Goal: Task Accomplishment & Management: Use online tool/utility

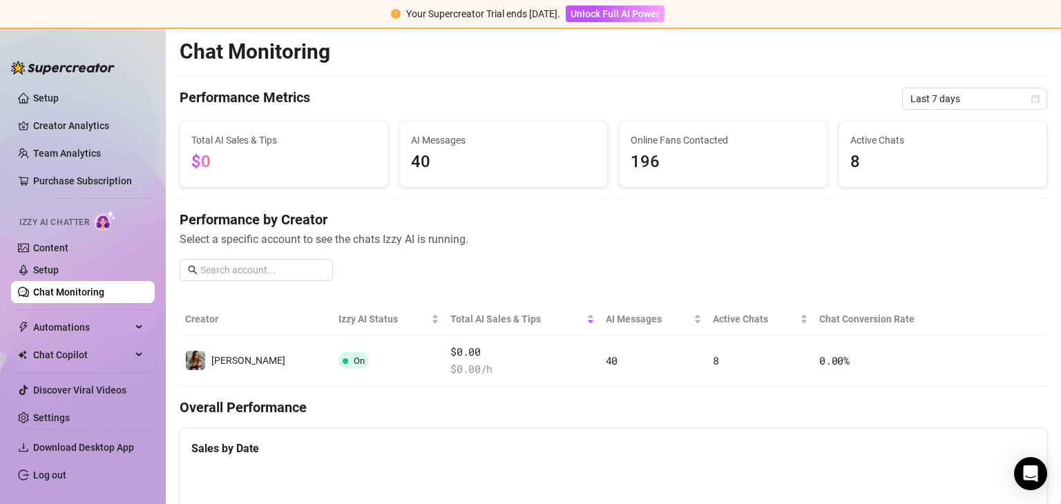
scroll to position [197, 0]
click at [59, 244] on link "Content" at bounding box center [50, 247] width 35 height 11
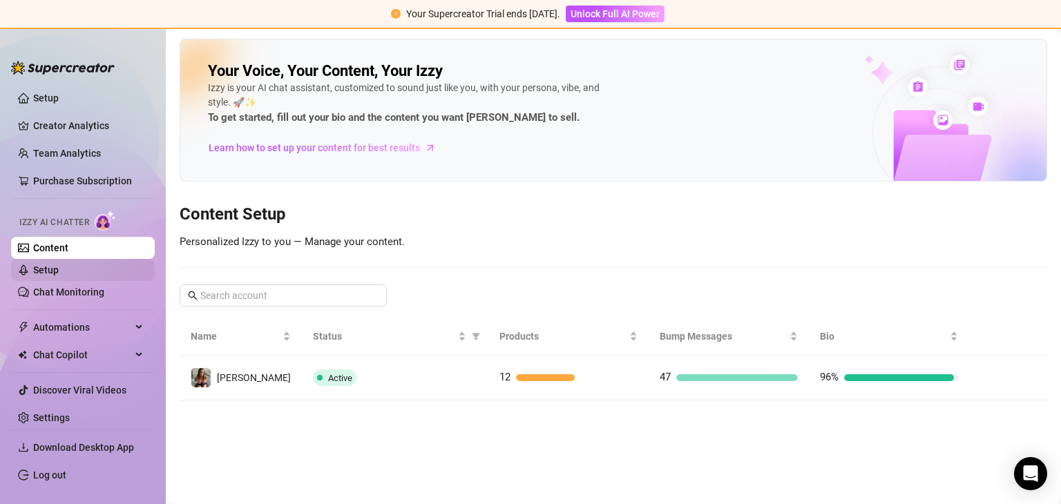
click at [59, 269] on link "Setup" at bounding box center [46, 269] width 26 height 11
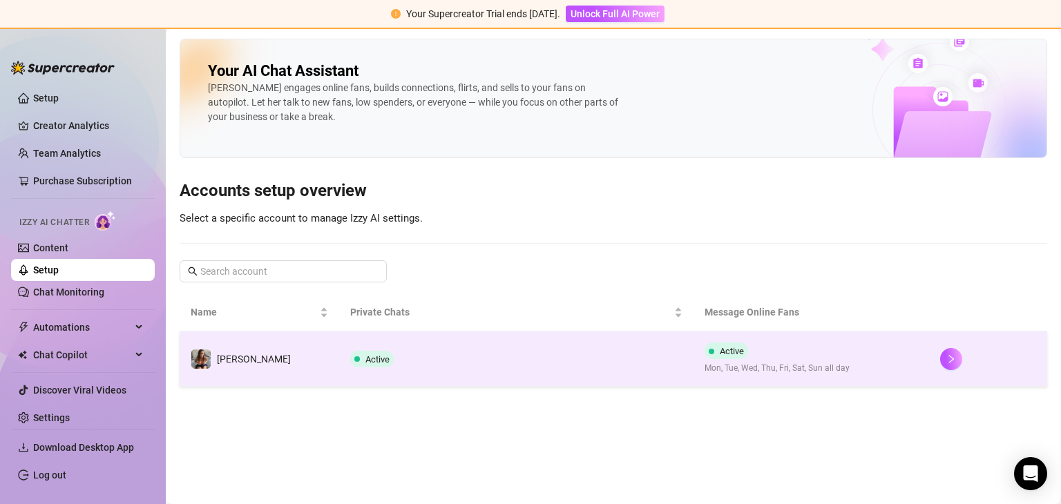
click at [261, 349] on td "[PERSON_NAME]" at bounding box center [260, 358] width 160 height 55
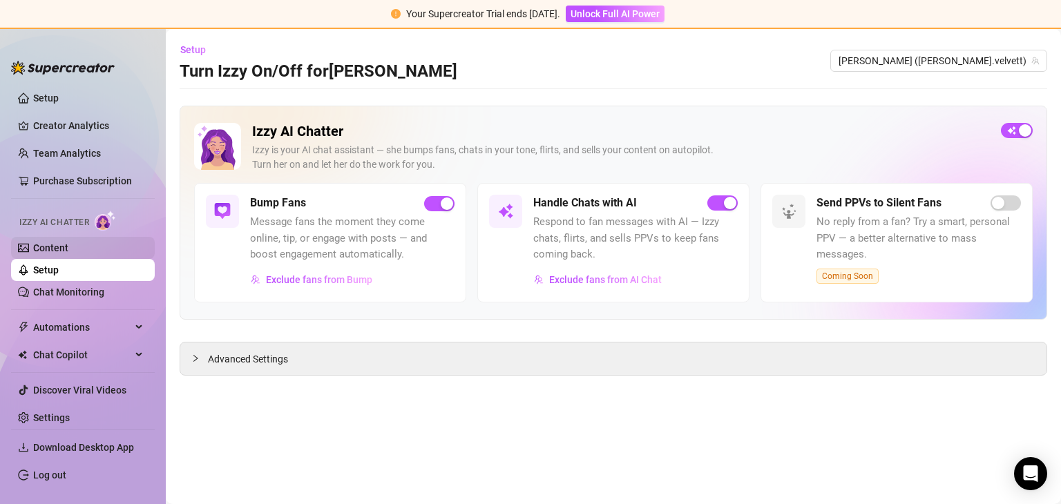
click at [50, 244] on link "Content" at bounding box center [50, 247] width 35 height 11
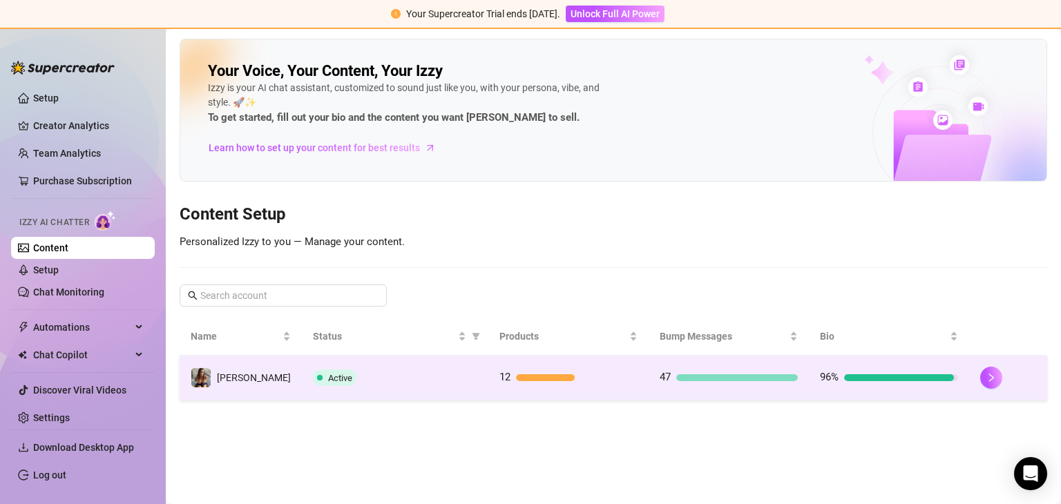
click at [394, 376] on div "Active" at bounding box center [395, 377] width 164 height 17
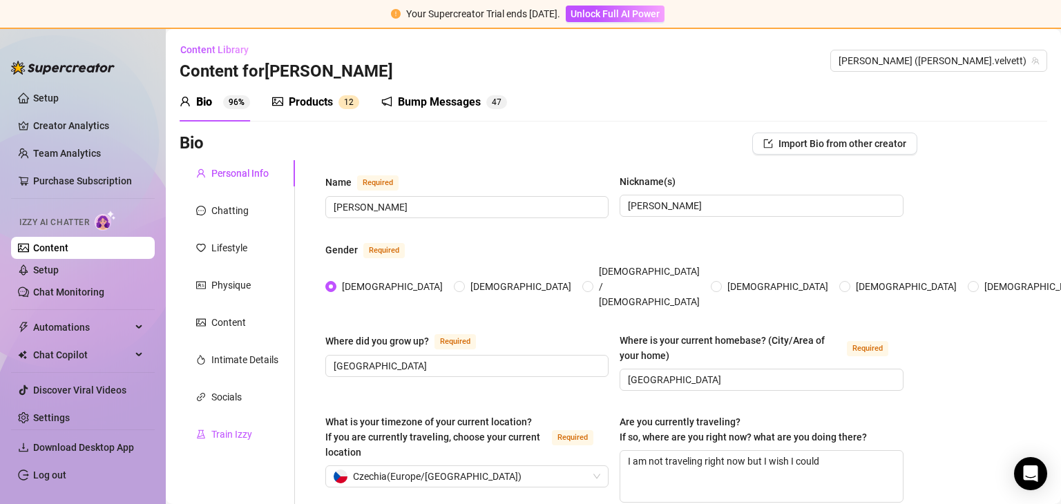
click at [233, 434] on div "Train Izzy" at bounding box center [231, 434] width 41 height 15
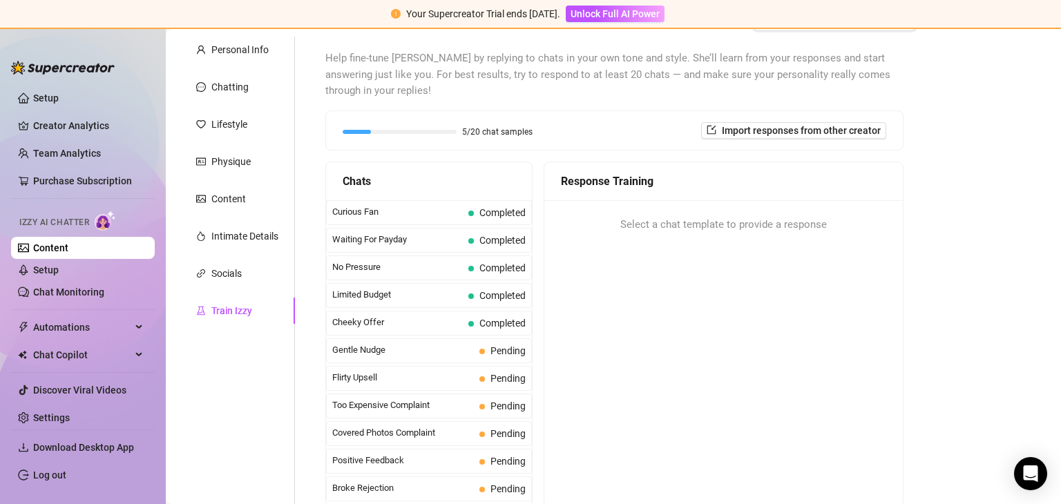
scroll to position [180, 0]
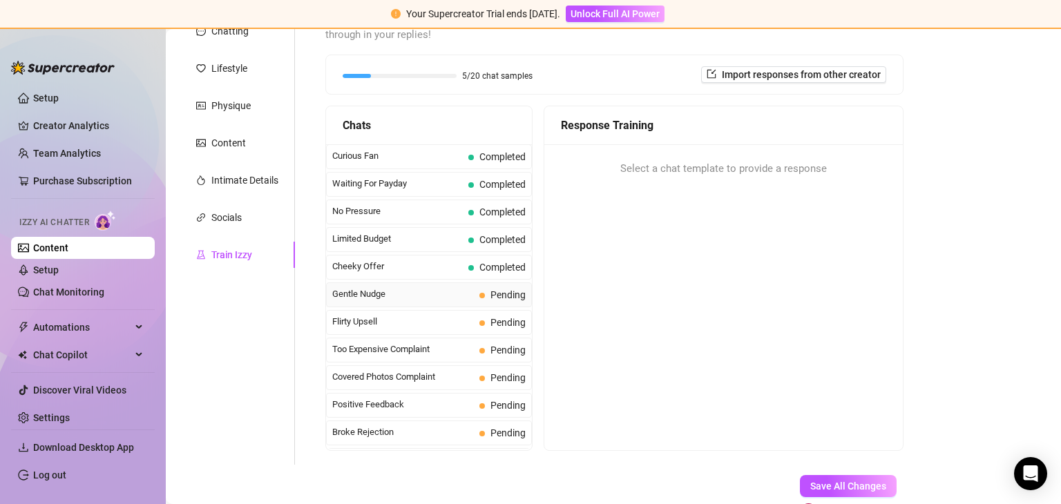
click at [383, 291] on span "Gentle Nudge" at bounding box center [403, 294] width 142 height 14
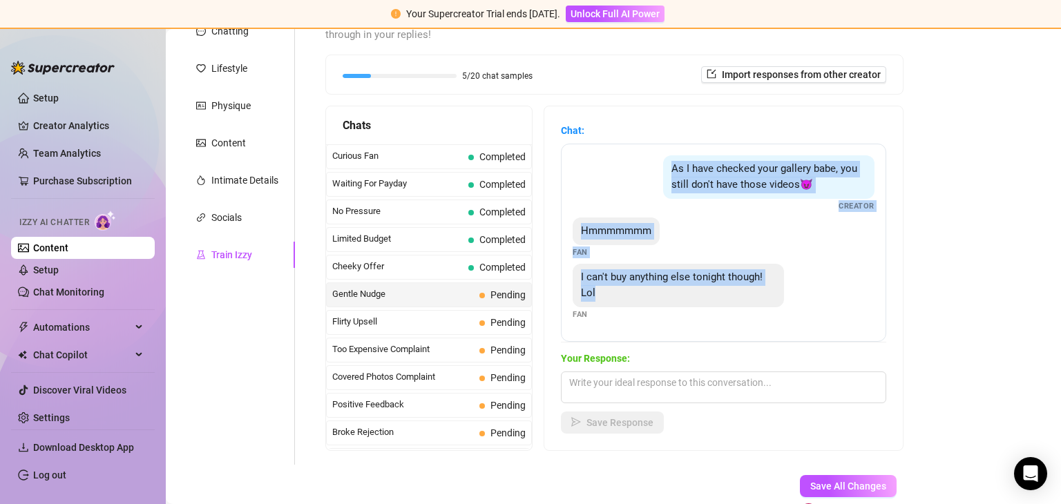
drag, startPoint x: 670, startPoint y: 165, endPoint x: 774, endPoint y: 299, distance: 169.8
click at [774, 299] on div "As I have checked your gallery babe, you still don't have those videos😈 Creator…" at bounding box center [723, 243] width 325 height 198
copy div "As I have checked your gallery babe, you still don't have those videos😈 Creator…"
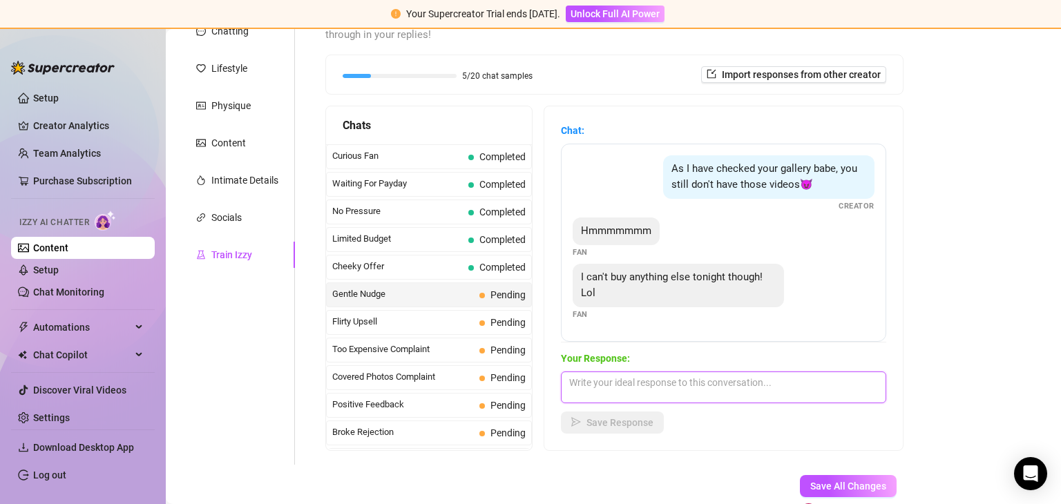
click at [614, 381] on textarea at bounding box center [723, 388] width 325 height 32
paste textarea "Haha, I get it 😇 Can’t wait to spoil you when you’re ready 😏"
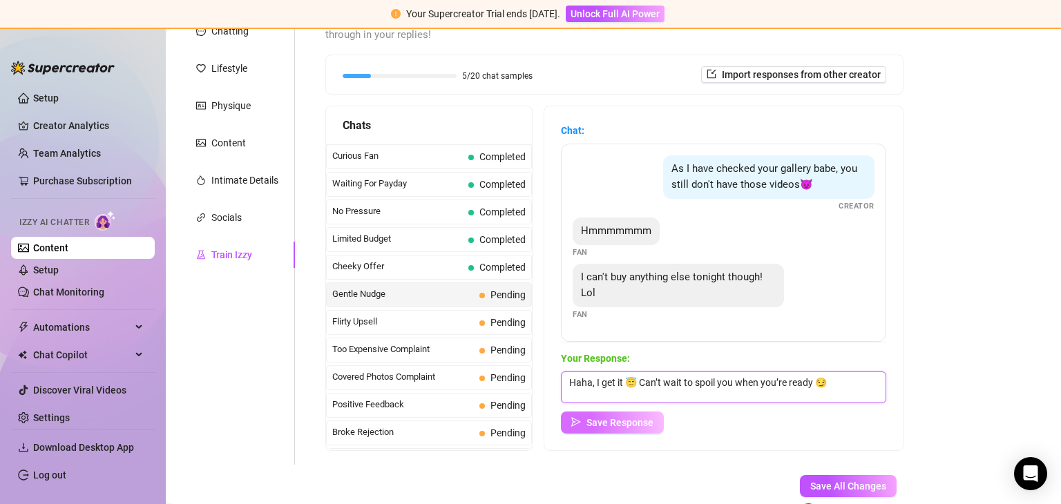
type textarea "Haha, I get it 😇 Can’t wait to spoil you when you’re ready 😏"
click at [621, 415] on button "Save Response" at bounding box center [612, 423] width 103 height 22
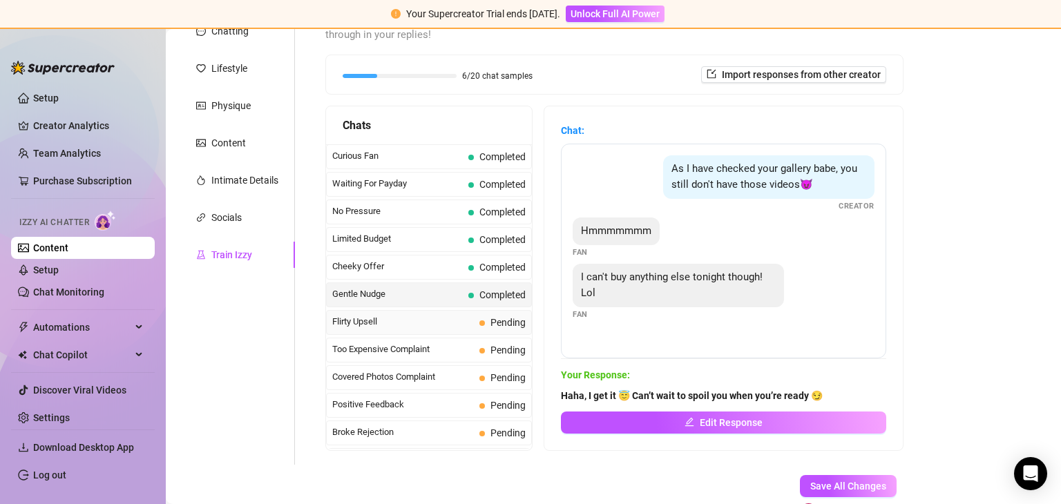
click at [375, 317] on span "Flirty Upsell" at bounding box center [403, 322] width 142 height 14
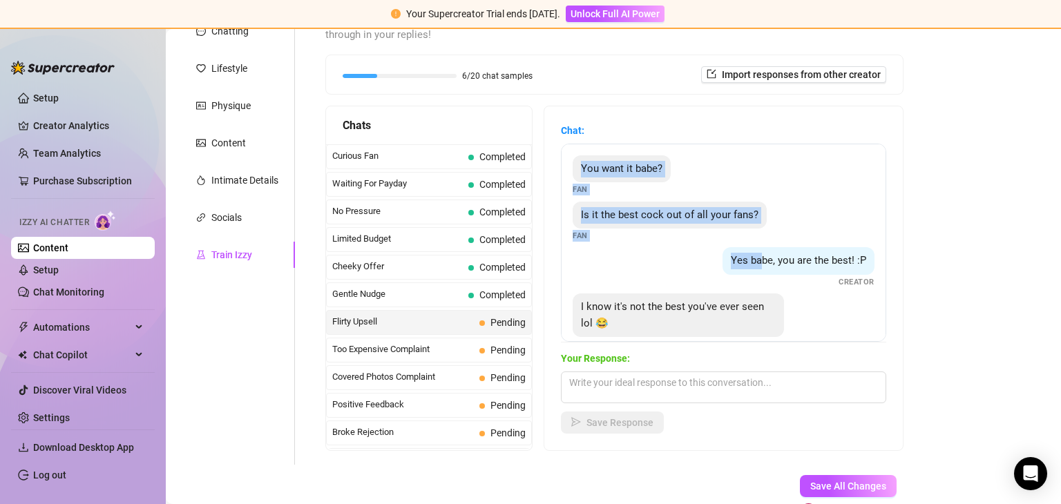
drag, startPoint x: 583, startPoint y: 163, endPoint x: 743, endPoint y: 271, distance: 193.1
click at [743, 271] on div "You want it babe? Fan Is it the best cock out of all your fans? Fan Yes babe, y…" at bounding box center [723, 243] width 325 height 198
click at [664, 260] on div "Yes babe, you are the best! :P Creator" at bounding box center [723, 267] width 302 height 41
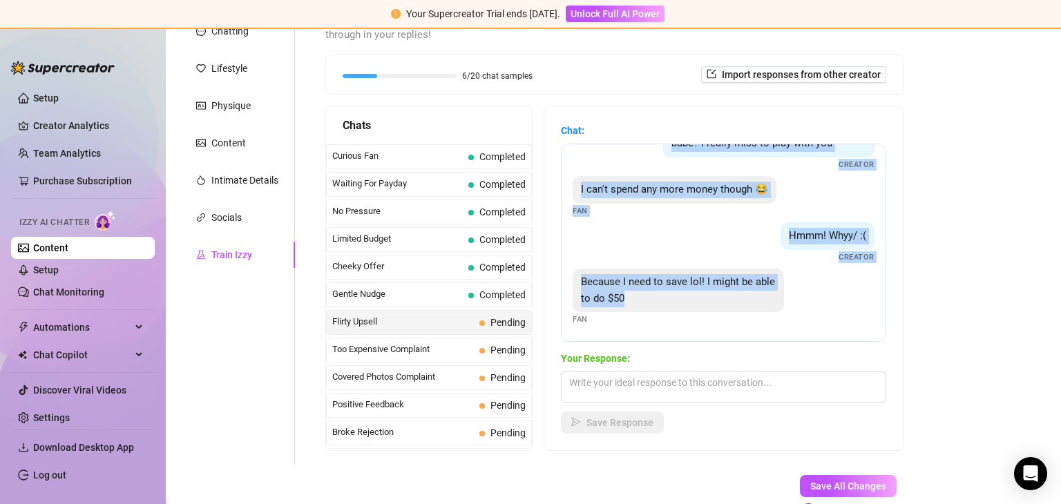
scroll to position [367, 0]
drag, startPoint x: 569, startPoint y: 160, endPoint x: 663, endPoint y: 344, distance: 206.9
click at [663, 344] on div "Chat: You want it babe? Fan Is it the best cock out of all your fans? Fan Yes b…" at bounding box center [723, 278] width 325 height 311
copy div "You want it babe? Fan Is it the best cock out of all your fans? Fan Yes babe, y…"
click at [822, 190] on div "I can't spend any more money though 😂 Fan" at bounding box center [723, 195] width 302 height 41
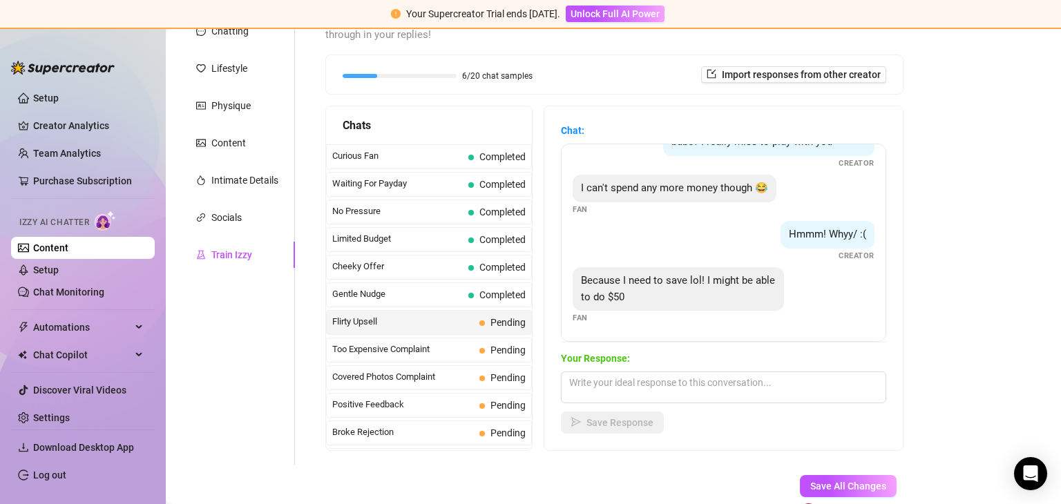
drag, startPoint x: 873, startPoint y: 267, endPoint x: 924, endPoint y: 280, distance: 52.6
click at [924, 280] on div "Bio Import Bio from other creator Personal Info Chatting Lifestyle Physique Con…" at bounding box center [613, 248] width 867 height 591
click at [606, 387] on textarea at bounding box center [723, 388] width 325 height 32
paste textarea "I love a fan who’s playful 😏"
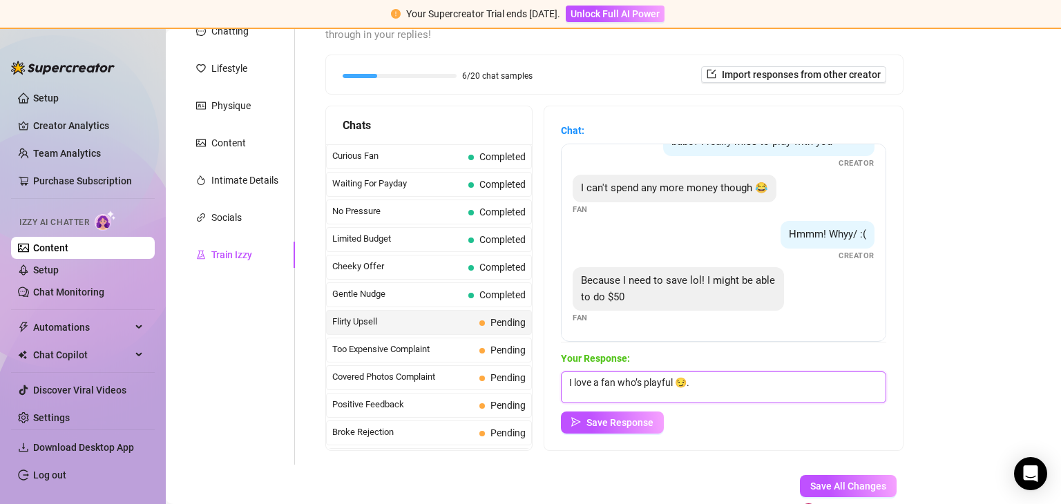
paste textarea "For $50, I can give you a taste of something extra naughty 😉"
click at [831, 382] on textarea "I love a fan who’s playful 😏.For $50, I can give you a taste of something extra…" at bounding box center [723, 388] width 325 height 32
click at [588, 396] on textarea "I love a fan who’s playful 😏.For $50, I can give you something extra naughty 😉" at bounding box center [723, 388] width 325 height 32
click at [590, 396] on textarea "I love a fan who’s playful 😏.For $50, I can give you something extra naughty 😉" at bounding box center [723, 388] width 325 height 32
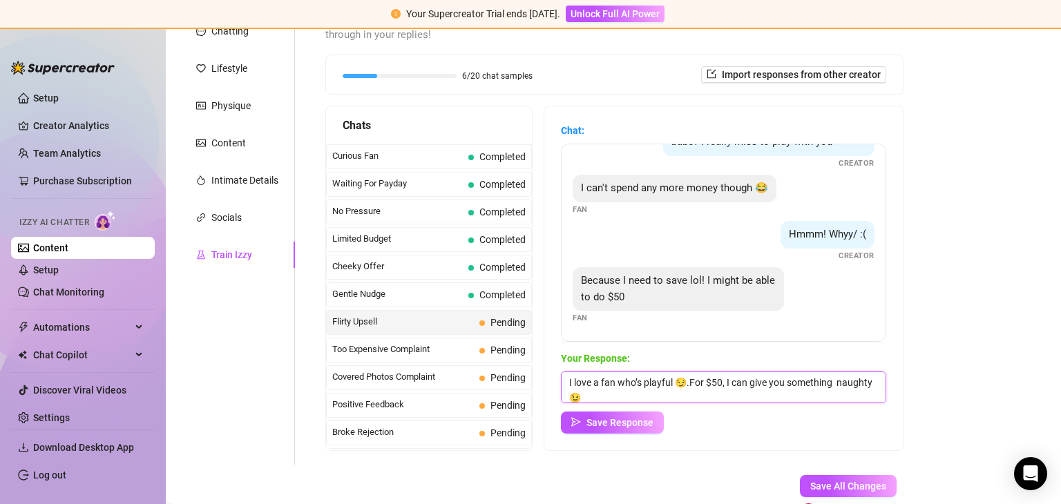
click at [756, 387] on textarea "I love a fan who’s playful 😏.For $50, I can give you something naughty 😉" at bounding box center [723, 388] width 325 height 32
type textarea "I love a fan who’s playful 😏.For $50, I can give you something naughty 😉"
click at [615, 427] on span "Save Response" at bounding box center [619, 422] width 67 height 11
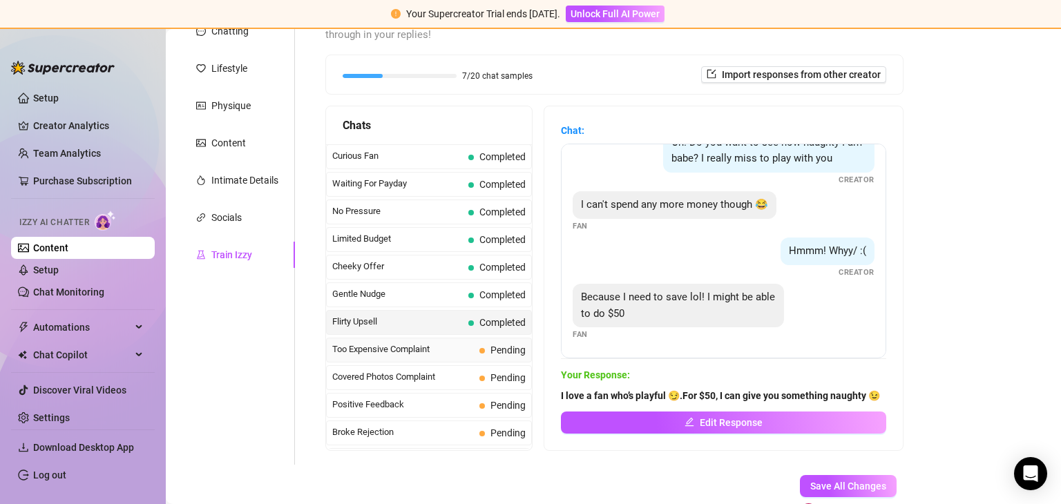
click at [396, 343] on span "Too Expensive Complaint" at bounding box center [403, 350] width 142 height 14
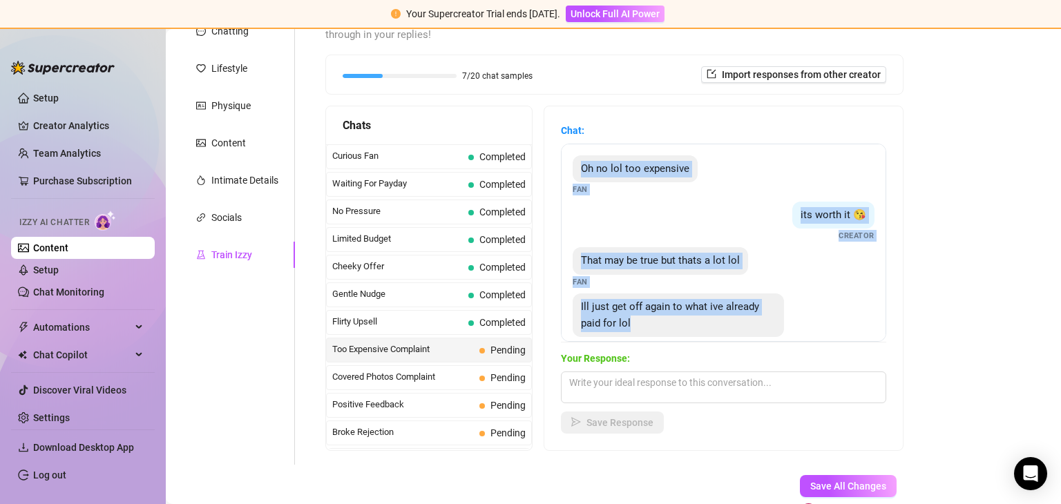
drag, startPoint x: 583, startPoint y: 167, endPoint x: 749, endPoint y: 322, distance: 227.2
click at [749, 322] on div "Oh no lol too expensive Fan its worth it 😘 Creator That may be true but thats a…" at bounding box center [723, 243] width 325 height 198
copy div "Oh no lol too expensive Fan its worth it 😘 Creator That may be true but thats a…"
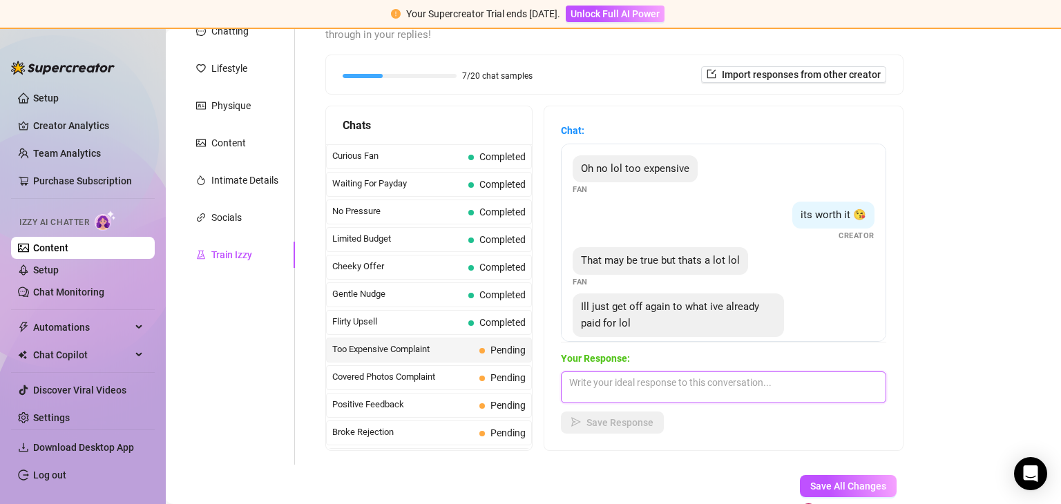
click at [637, 382] on textarea at bounding box center [723, 388] width 325 height 32
paste textarea "I see you 😈 Don’t tease me too much… the next one will be even hotter 😉"
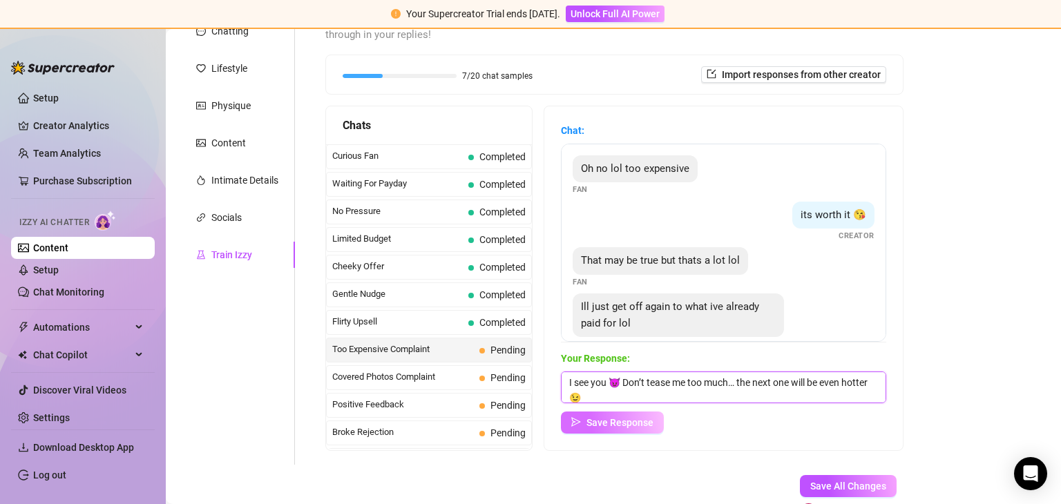
type textarea "I see you 😈 Don’t tease me too much… the next one will be even hotter 😉"
click at [623, 423] on span "Save Response" at bounding box center [619, 422] width 67 height 11
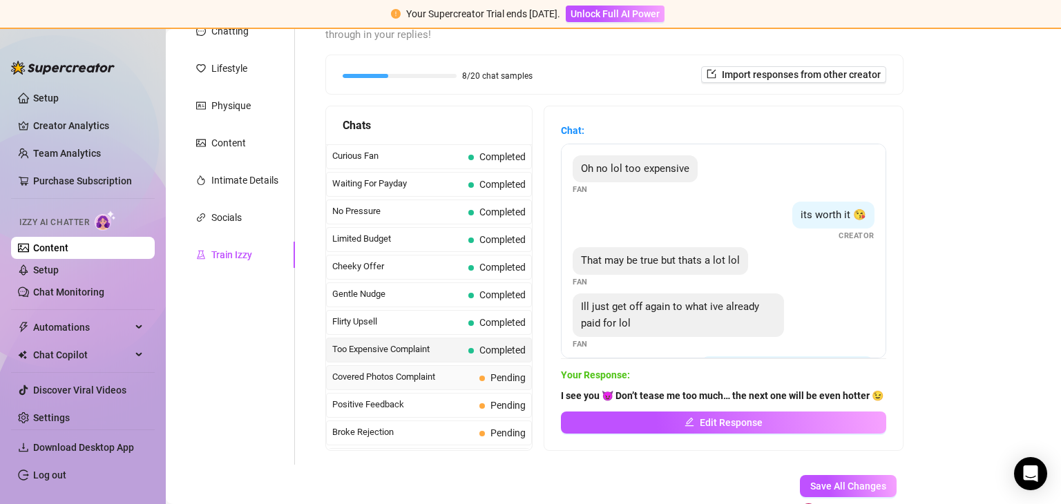
click at [376, 370] on span "Covered Photos Complaint" at bounding box center [403, 377] width 142 height 14
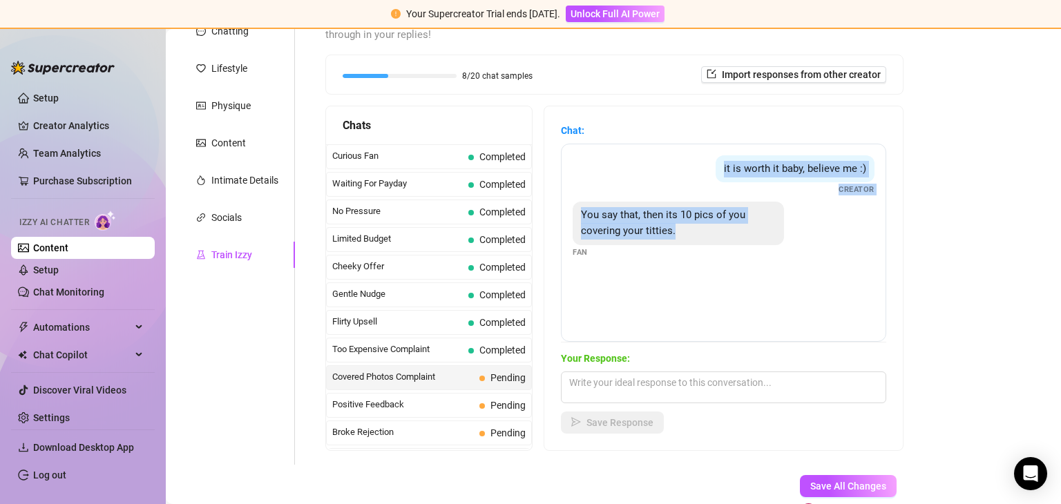
drag, startPoint x: 712, startPoint y: 161, endPoint x: 736, endPoint y: 226, distance: 69.3
click at [736, 226] on div "it is worth it baby, believe me :) Creator You say that, then its 10 pics of yo…" at bounding box center [723, 243] width 325 height 198
copy div "it is worth it baby, believe me :) Creator You say that, then its 10 pics of yo…"
click at [735, 281] on div "it is worth it baby, believe me :) Creator You say that, then its 10 pics of yo…" at bounding box center [723, 243] width 325 height 198
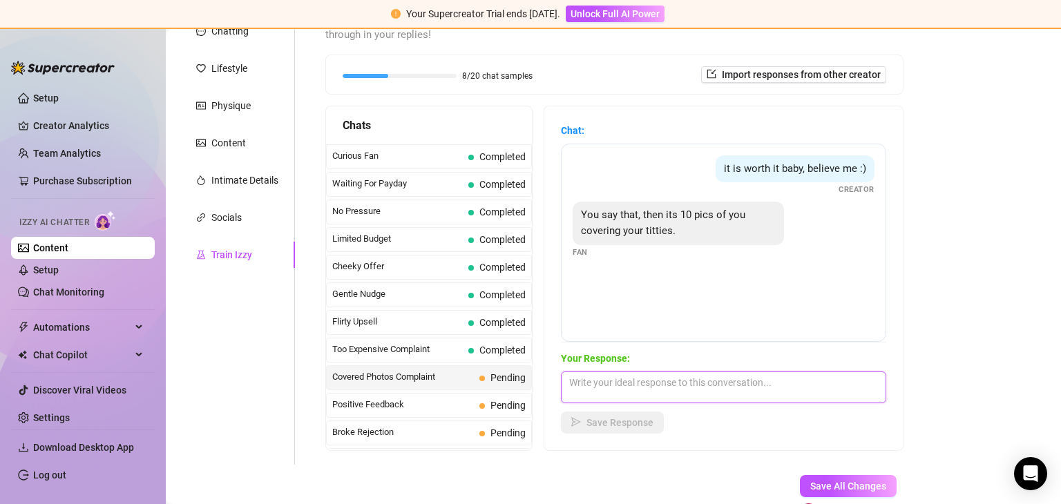
click at [655, 391] on textarea at bounding box center [723, 388] width 325 height 32
paste textarea "Haha, a little teasing makes it more fun 😈 You know you want to see what’s unde…"
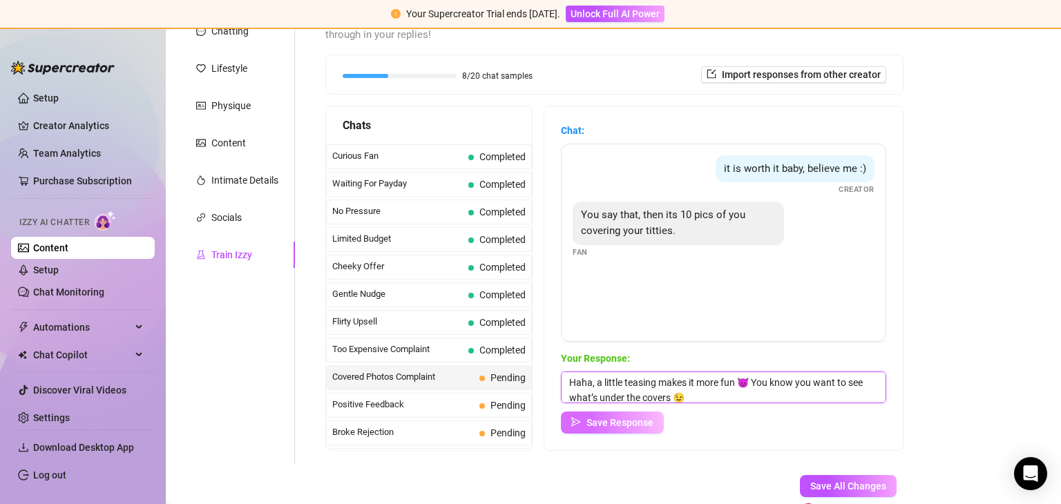
type textarea "Haha, a little teasing makes it more fun 😈 You know you want to see what’s unde…"
click at [605, 423] on span "Save Response" at bounding box center [619, 422] width 67 height 11
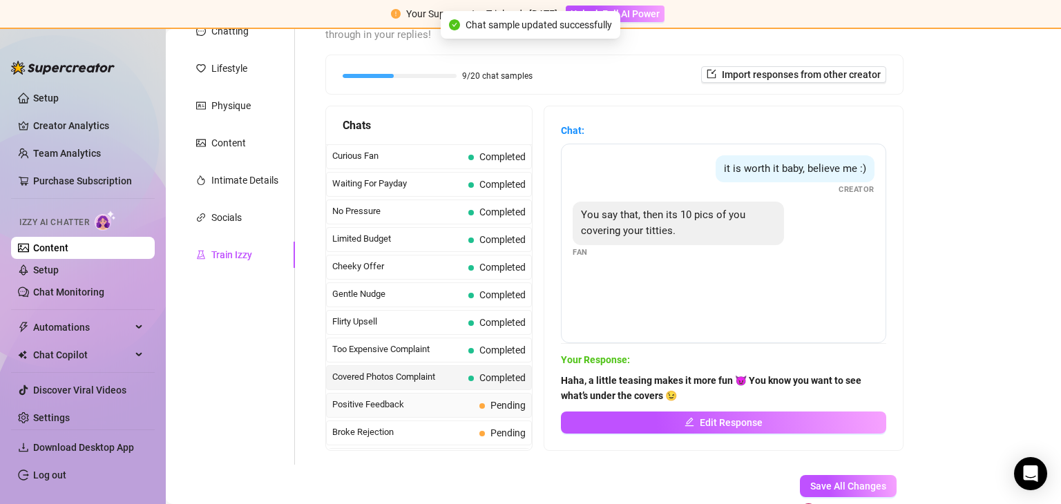
click at [387, 398] on span "Positive Feedback" at bounding box center [403, 405] width 142 height 14
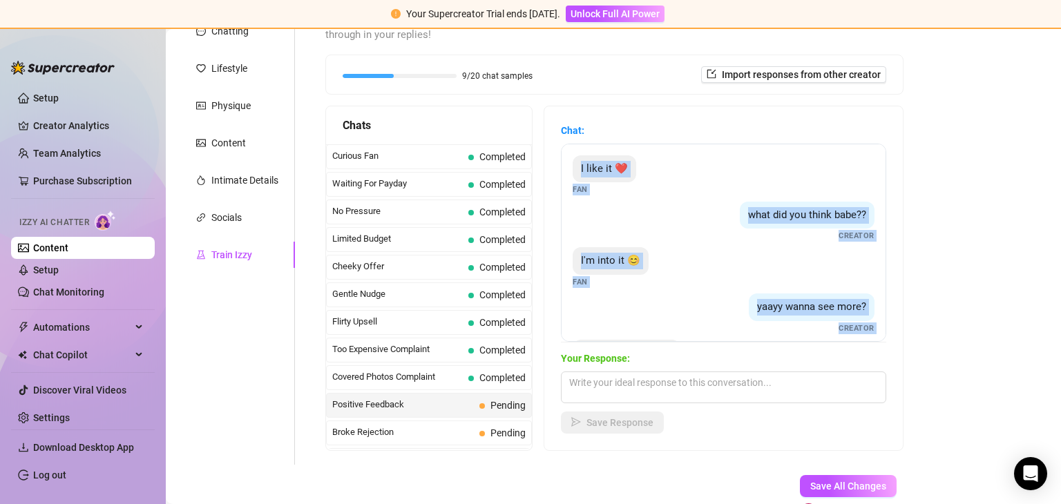
scroll to position [55, 0]
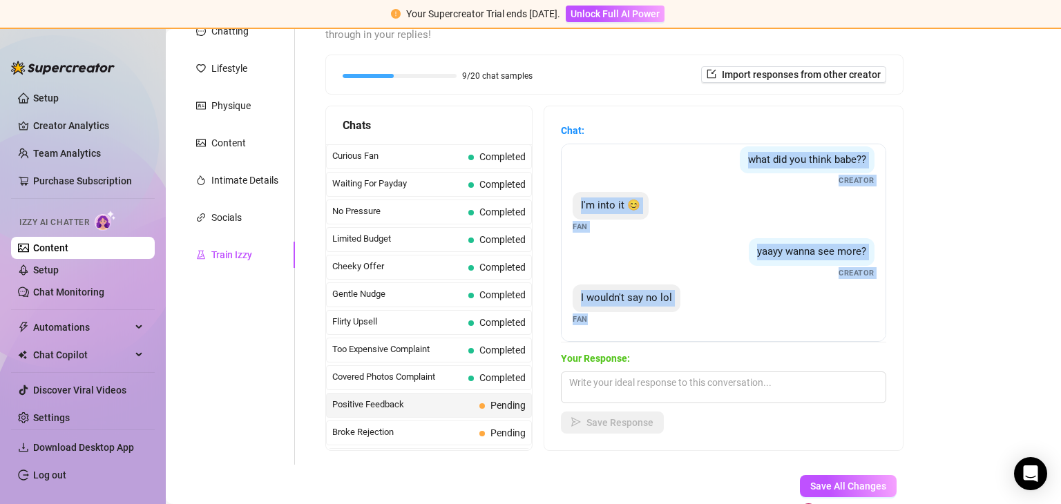
drag, startPoint x: 577, startPoint y: 161, endPoint x: 597, endPoint y: 334, distance: 173.8
click at [597, 334] on div "I like it ❤️ Fan what did you think babe?? Creator I'm into it 😊 Fan yaayy wann…" at bounding box center [723, 243] width 325 height 198
copy div "I like it ❤️ Fan what did you think babe?? Creator I'm into it 😊 Fan yaayy wann…"
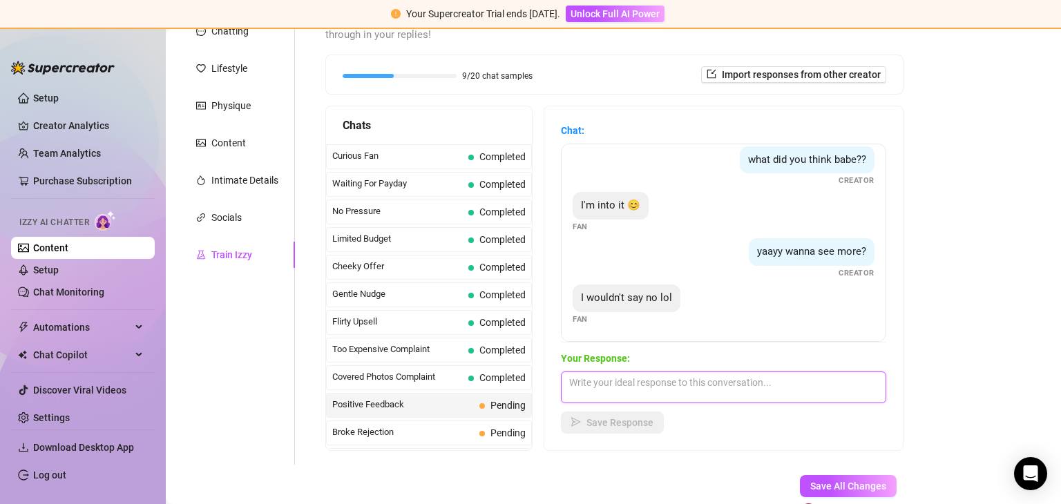
click at [604, 386] on textarea at bounding box center [723, 388] width 325 height 32
paste textarea "Haha, you’re making me blush 😏 I could show a bit more… if you’re ready 😉"
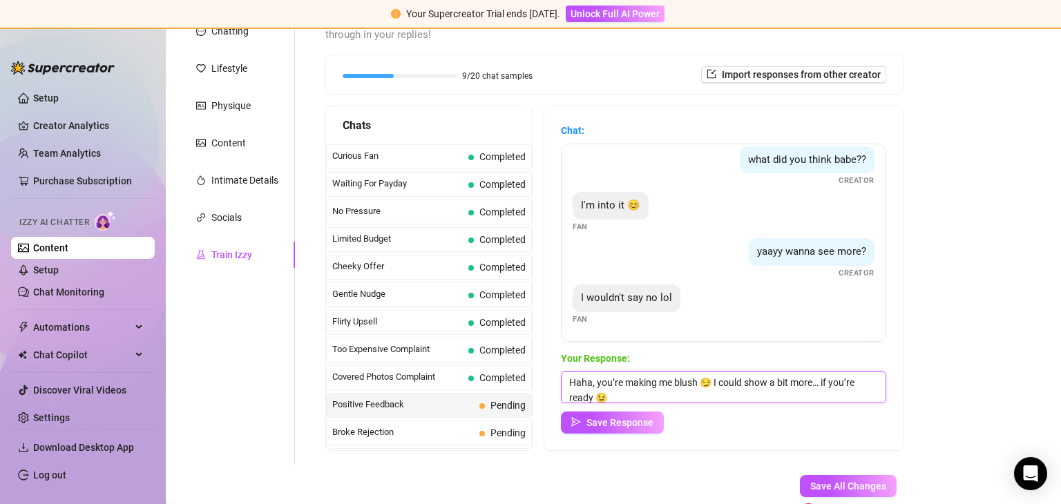
scroll to position [0, 0]
type textarea "Haha, you’re making me blush 😏 I could show a bit more… if you’re ready 😉"
click at [604, 419] on span "Save Response" at bounding box center [619, 422] width 67 height 11
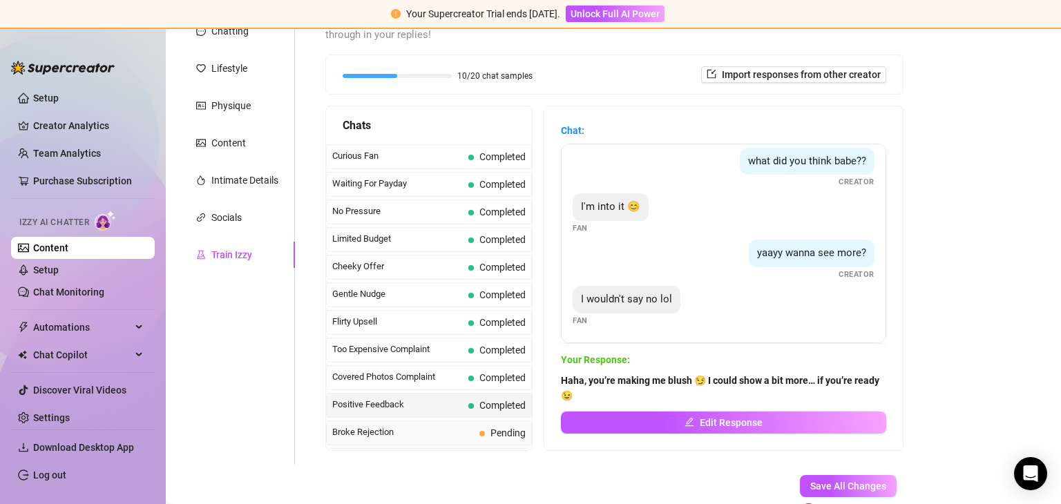
click at [384, 426] on span "Broke Rejection" at bounding box center [403, 432] width 142 height 14
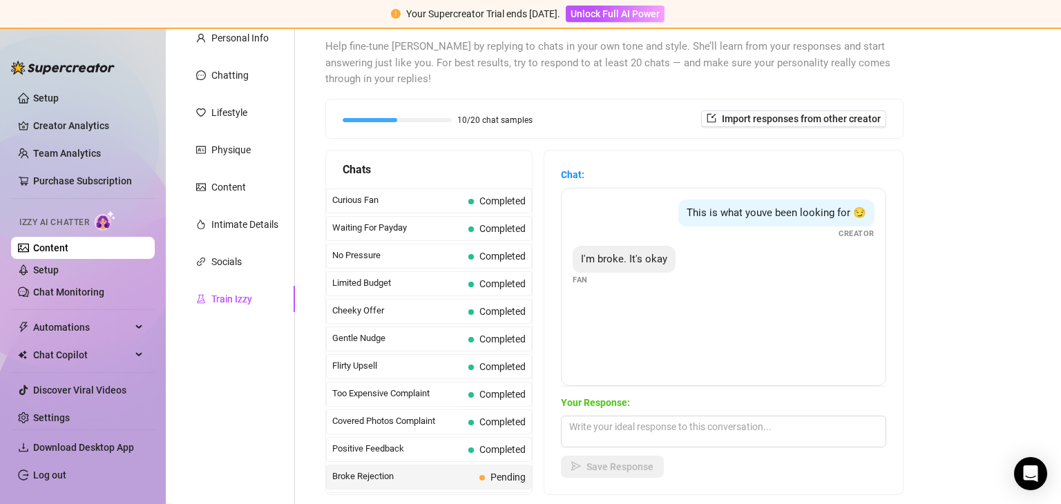
scroll to position [133, 0]
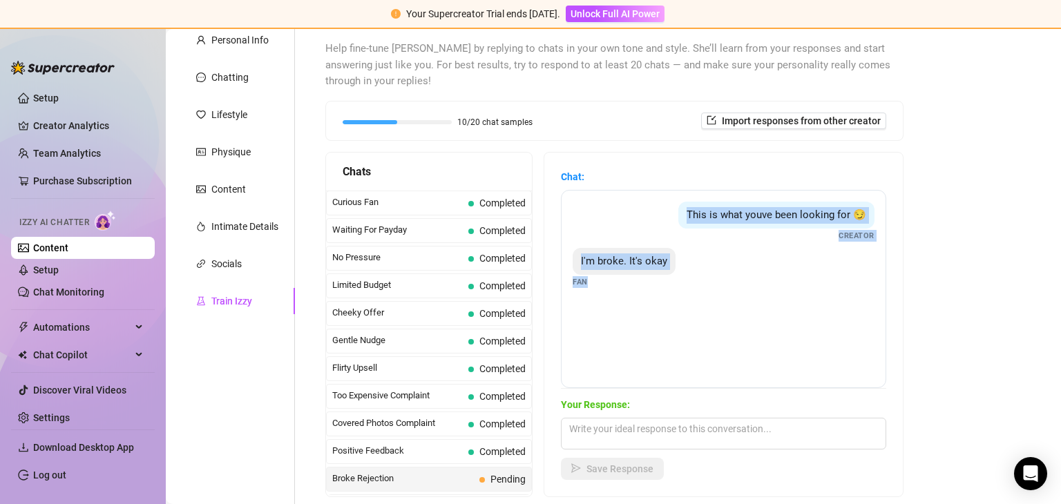
drag, startPoint x: 671, startPoint y: 216, endPoint x: 597, endPoint y: 291, distance: 105.5
click at [597, 291] on div "This is what youve been looking for 😏 Creator I'm broke. It's okay Fan" at bounding box center [723, 289] width 325 height 198
copy div "This is what youve been looking for 😏 Creator I'm broke. It's okay Fan"
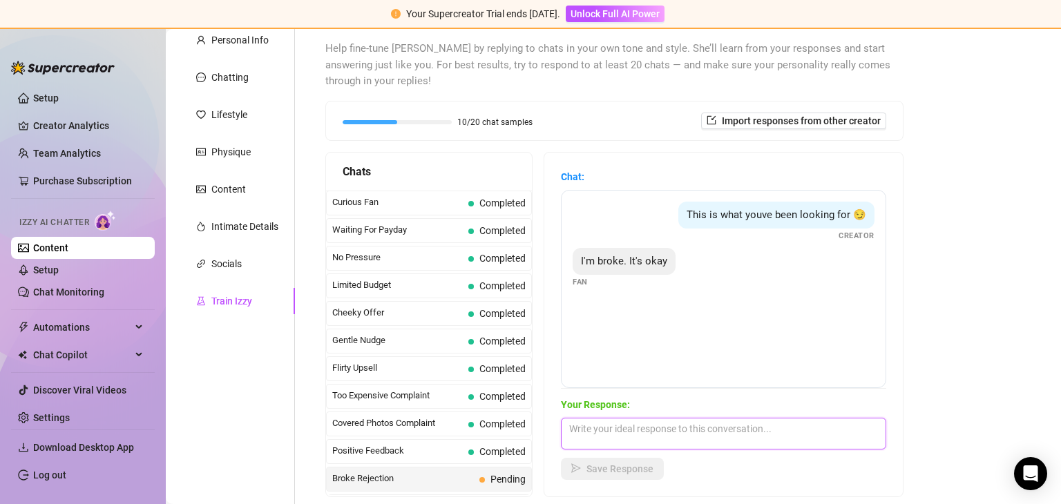
click at [594, 426] on textarea at bounding box center [723, 434] width 325 height 32
paste textarea "No money? 😏 I’ll make it worth it when you’re ready… patience can be fun 😘"
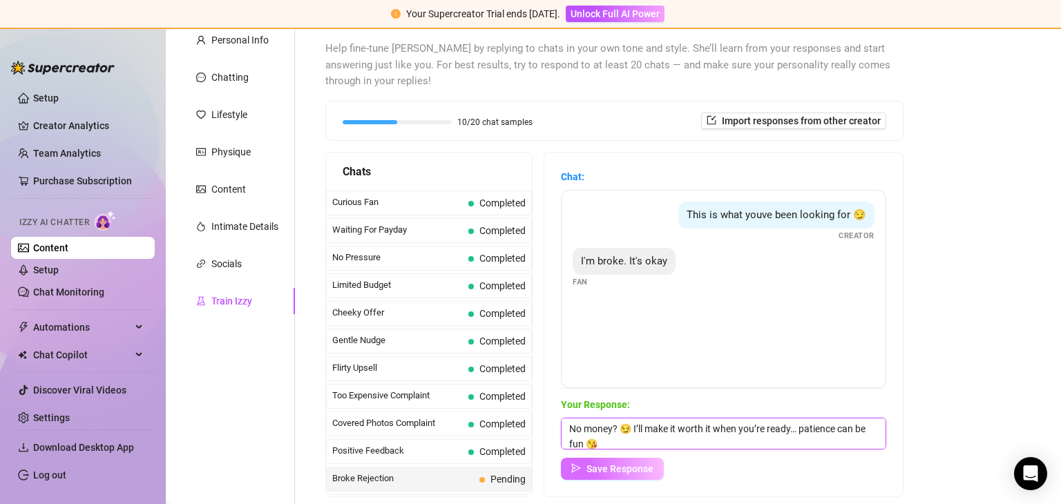
type textarea "No money? 😏 I’ll make it worth it when you’re ready… patience can be fun 😘"
click at [588, 465] on span "Save Response" at bounding box center [619, 468] width 67 height 11
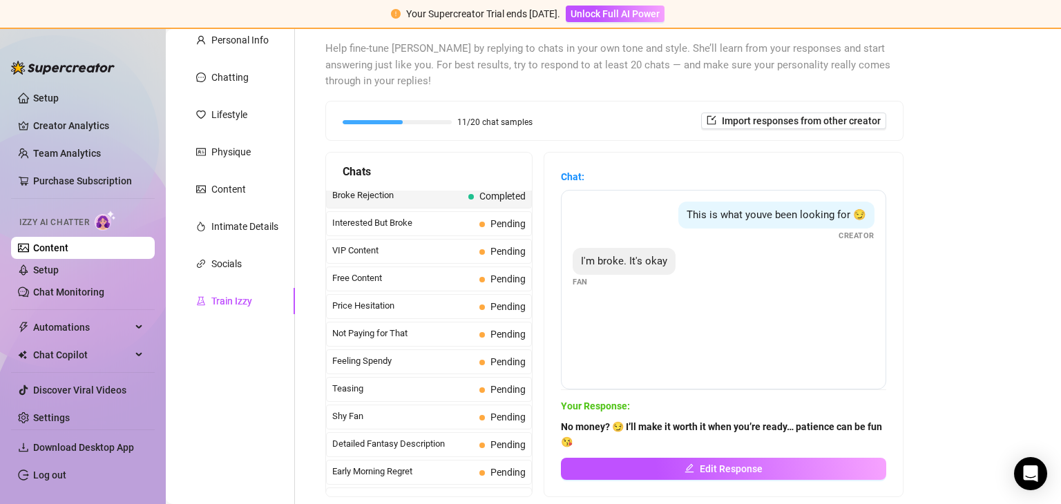
scroll to position [286, 0]
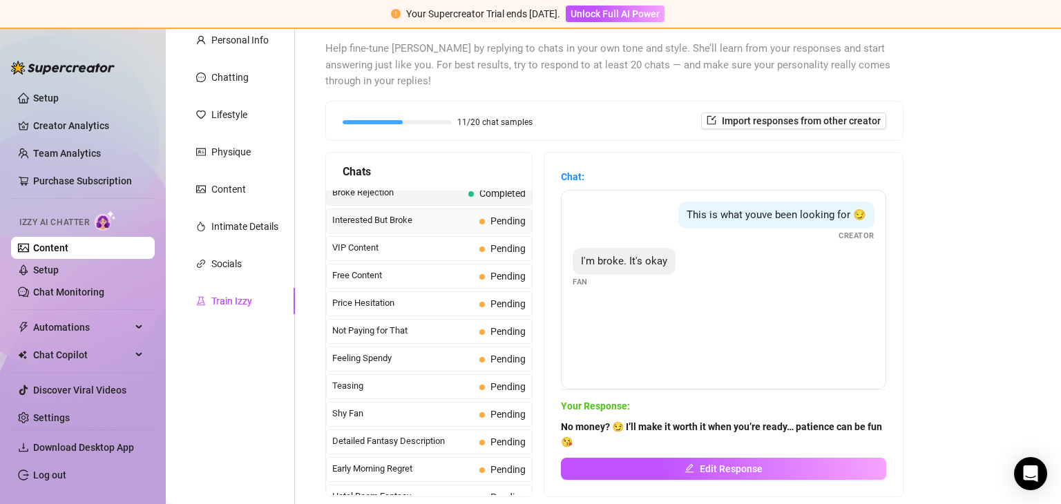
click at [380, 218] on span "Interested But Broke" at bounding box center [403, 220] width 142 height 14
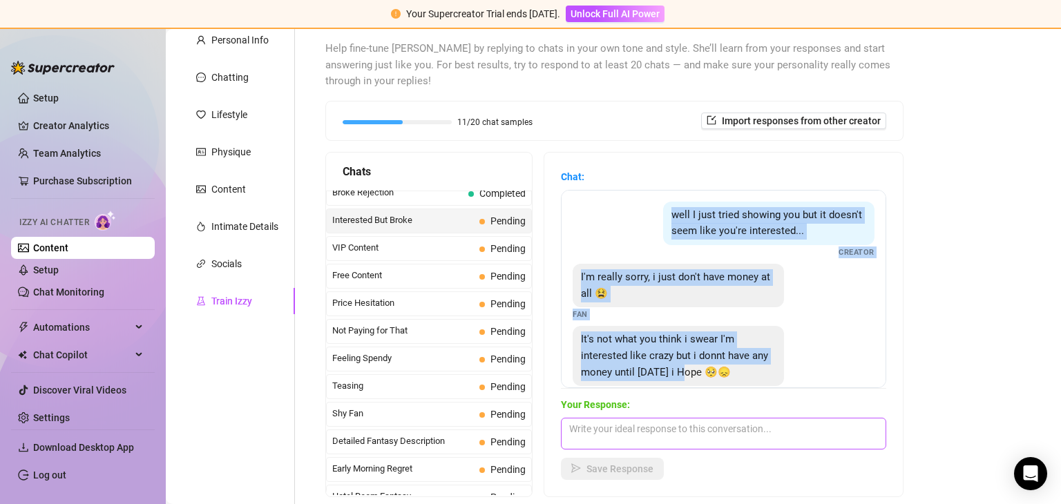
scroll to position [28, 0]
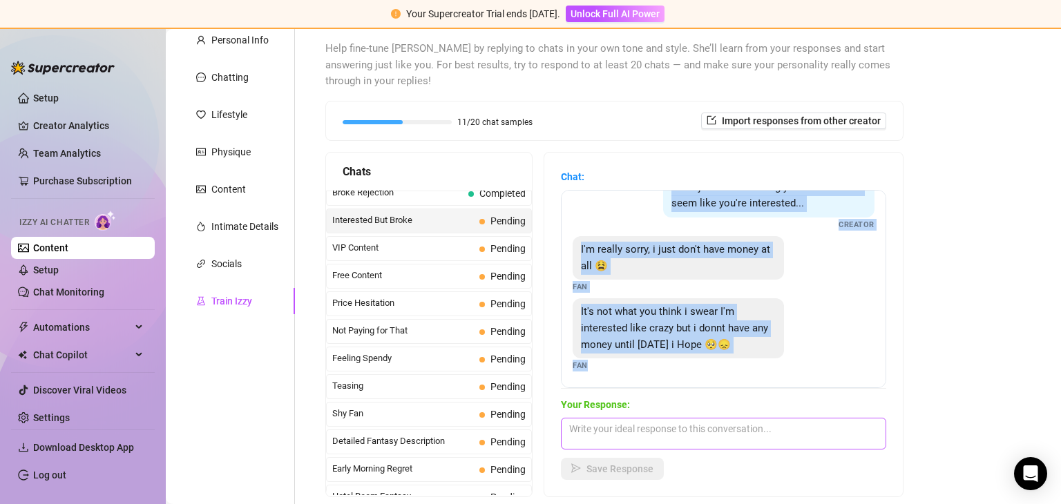
drag, startPoint x: 644, startPoint y: 206, endPoint x: 702, endPoint y: 416, distance: 217.8
click at [702, 416] on div "Chat: well I just tried showing you but it doesn't seem like you're interested.…" at bounding box center [723, 324] width 325 height 311
copy div "well I just tried showing you but it doesn't seem like you're interested... Cre…"
click at [678, 381] on div "well I just tried showing you but it doesn't seem like you're interested... Cre…" at bounding box center [723, 289] width 325 height 198
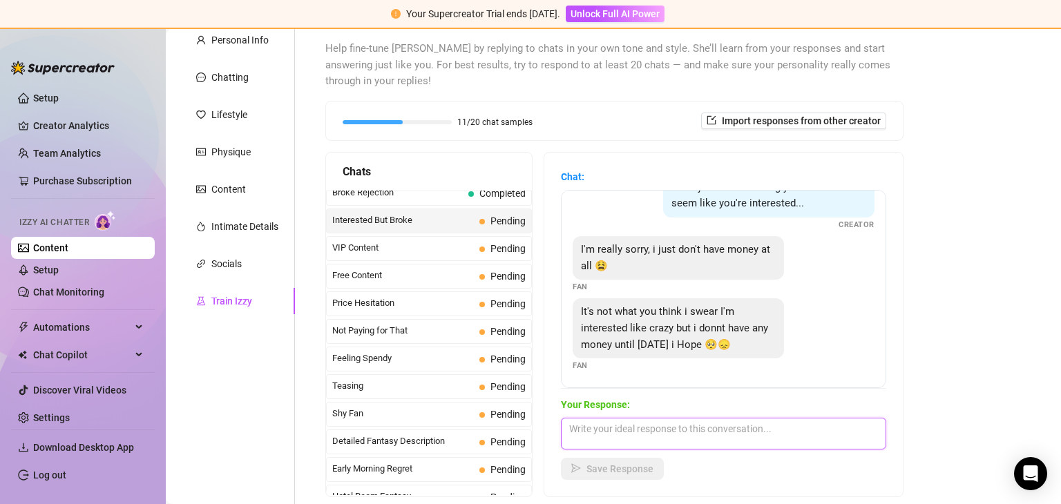
click at [634, 434] on textarea at bounding box center [723, 434] width 325 height 32
paste textarea "Haha, I know you are 😘 Don’t worry… I’ll make it worth the wait 😈"
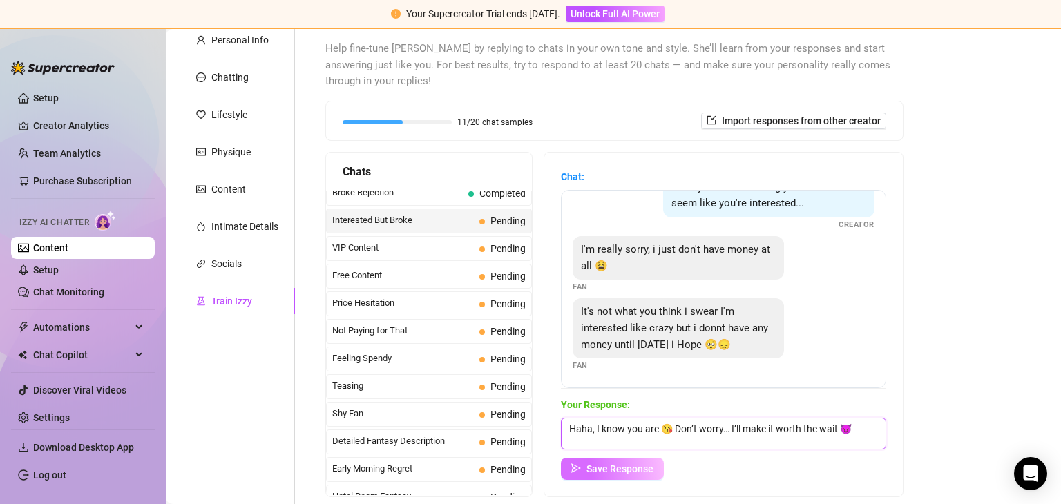
type textarea "Haha, I know you are 😘 Don’t worry… I’ll make it worth the wait 😈"
click at [635, 469] on span "Save Response" at bounding box center [619, 468] width 67 height 11
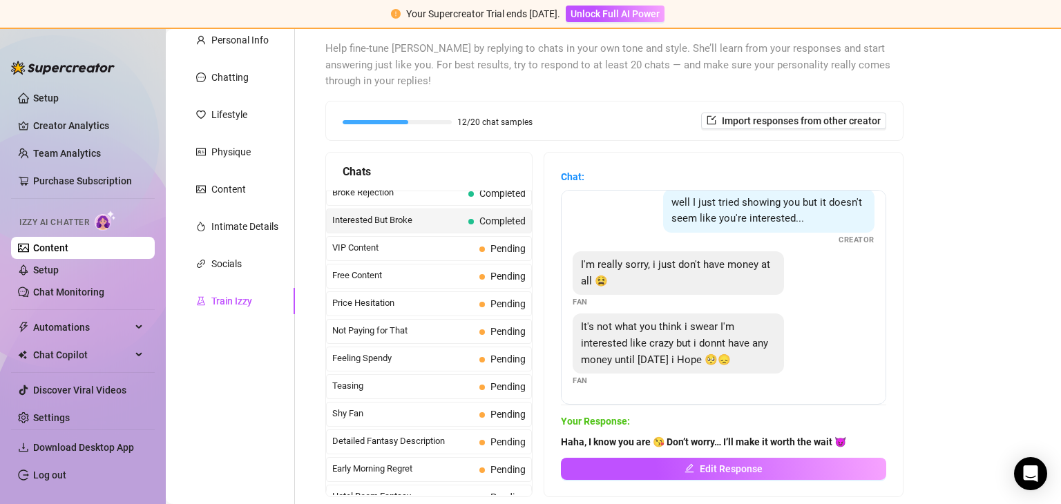
scroll to position [11, 0]
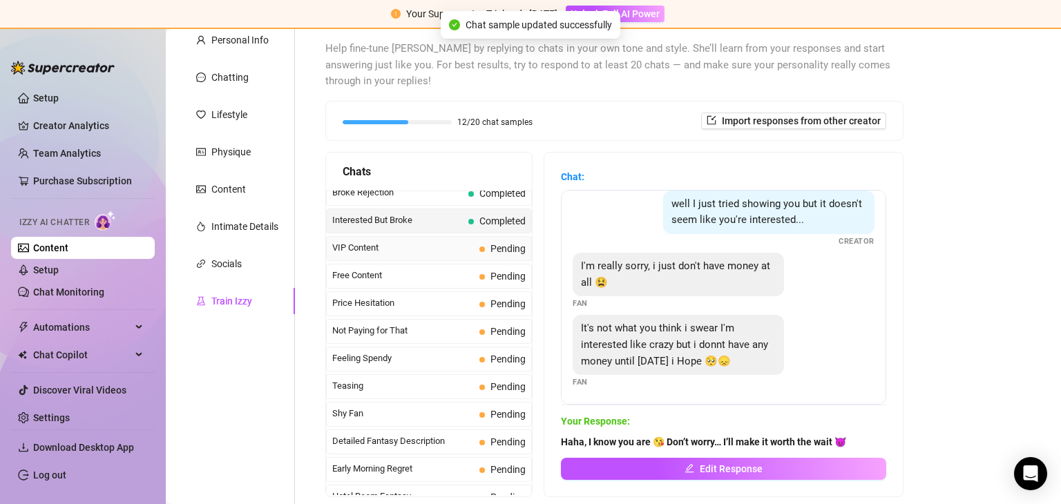
click at [382, 241] on span "VIP Content" at bounding box center [403, 248] width 142 height 14
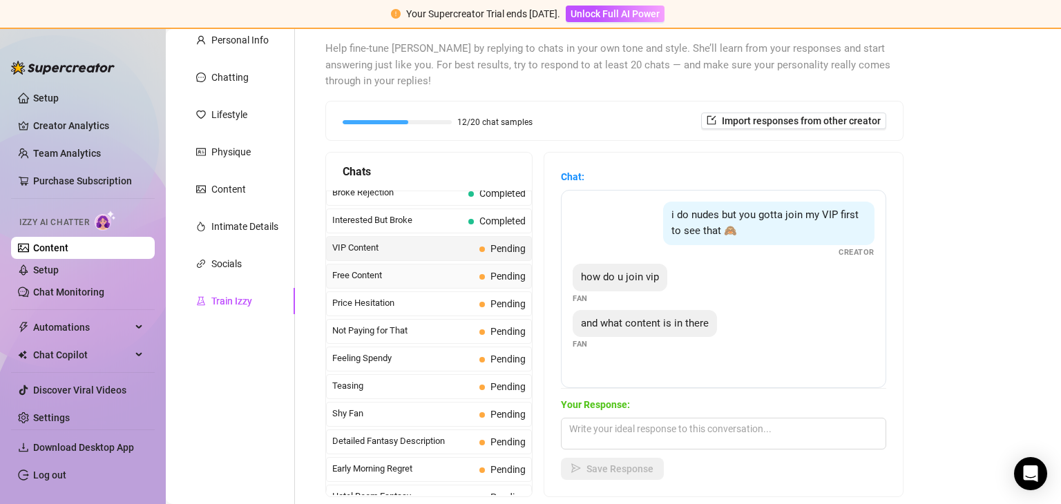
click at [369, 269] on span "Free Content" at bounding box center [403, 276] width 142 height 14
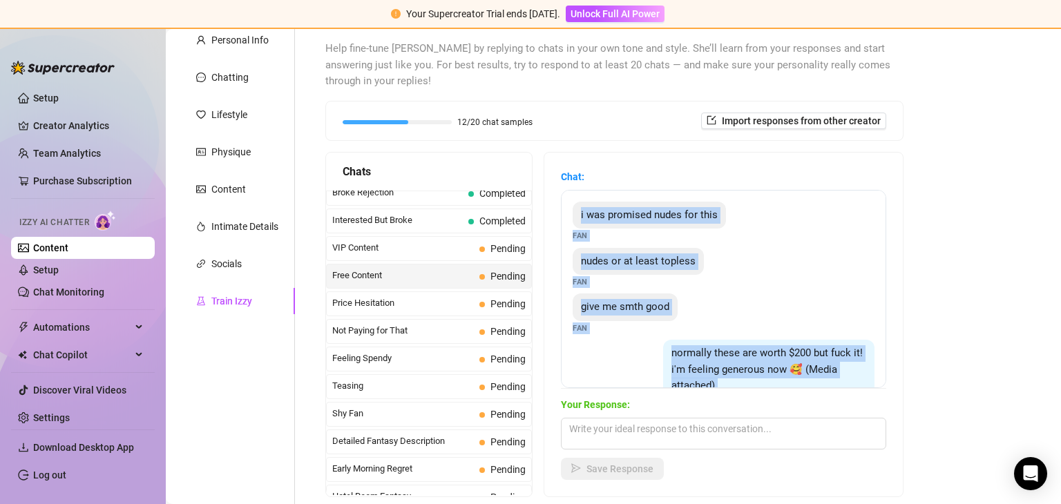
scroll to position [133, 0]
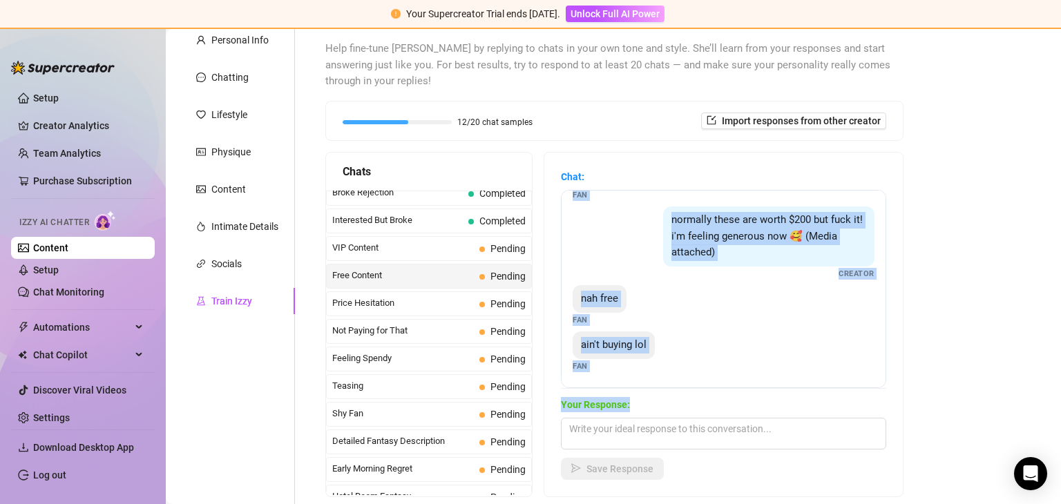
drag, startPoint x: 579, startPoint y: 206, endPoint x: 693, endPoint y: 409, distance: 231.9
click at [693, 409] on div "Chat: i was promised nudes for this Fan nudes or at least topless Fan give me s…" at bounding box center [723, 324] width 325 height 311
copy div "i was promised nudes for this Fan nudes or at least topless Fan give me smth go…"
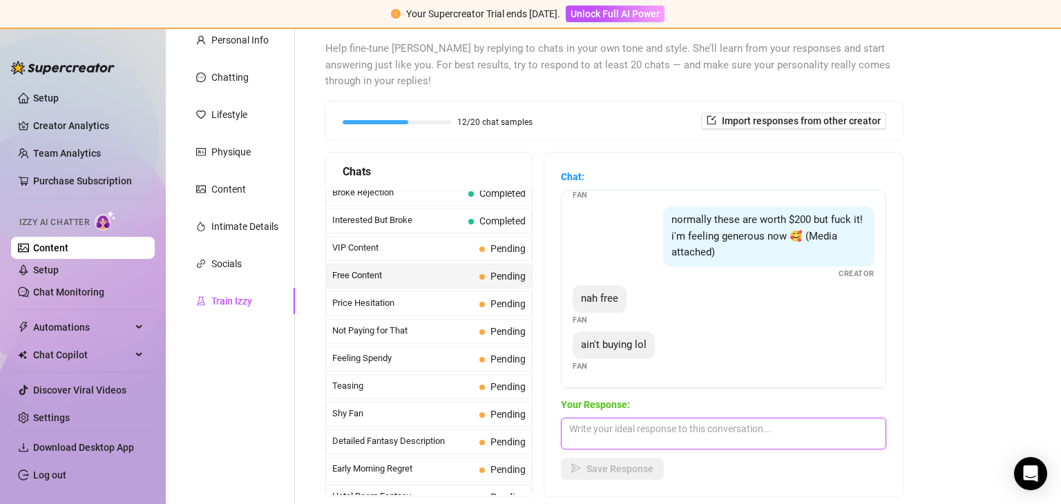
click at [601, 430] on textarea at bounding box center [723, 434] width 325 height 32
paste textarea "Aww, I know you’re eager 🥰 But my naughtiest content is still for paying fans 😘"
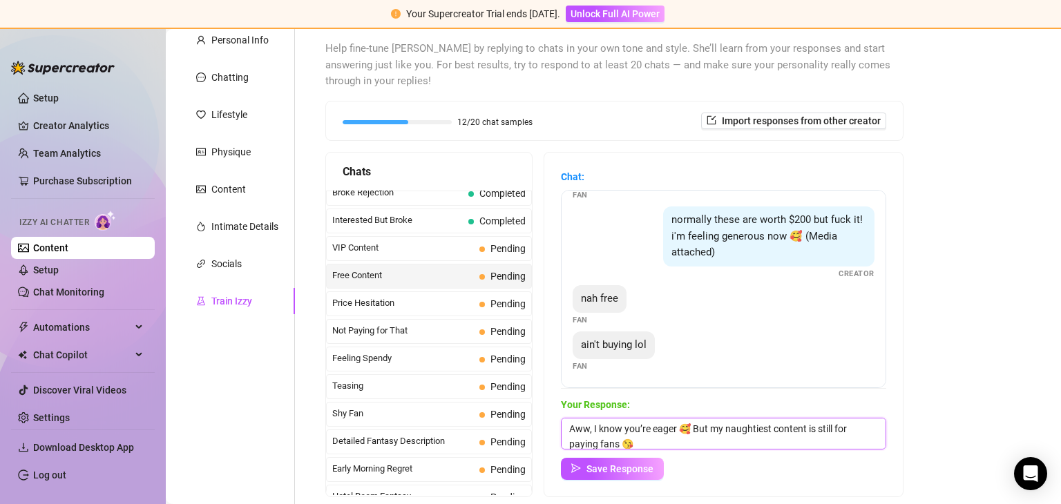
scroll to position [0, 0]
type textarea "Aww, I know you’re eager 🥰 But my naughtiest content is still for paying fans 😘"
click at [601, 463] on span "Save Response" at bounding box center [619, 468] width 67 height 11
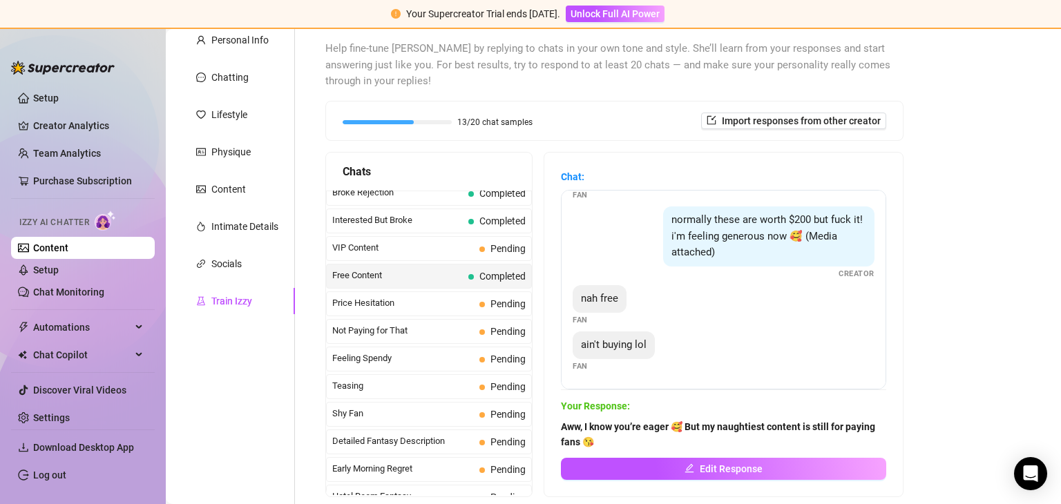
scroll to position [133, 0]
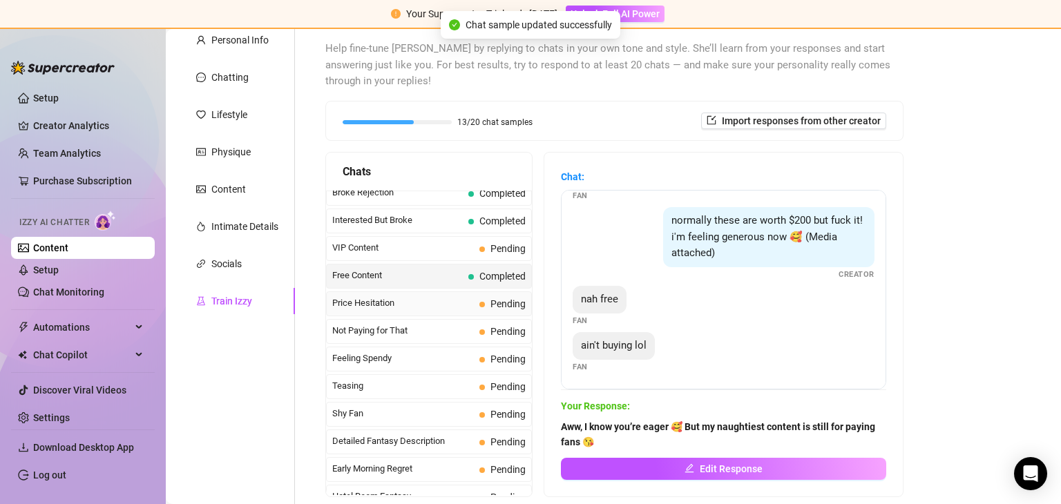
click at [392, 297] on span "Price Hesitation" at bounding box center [403, 303] width 142 height 14
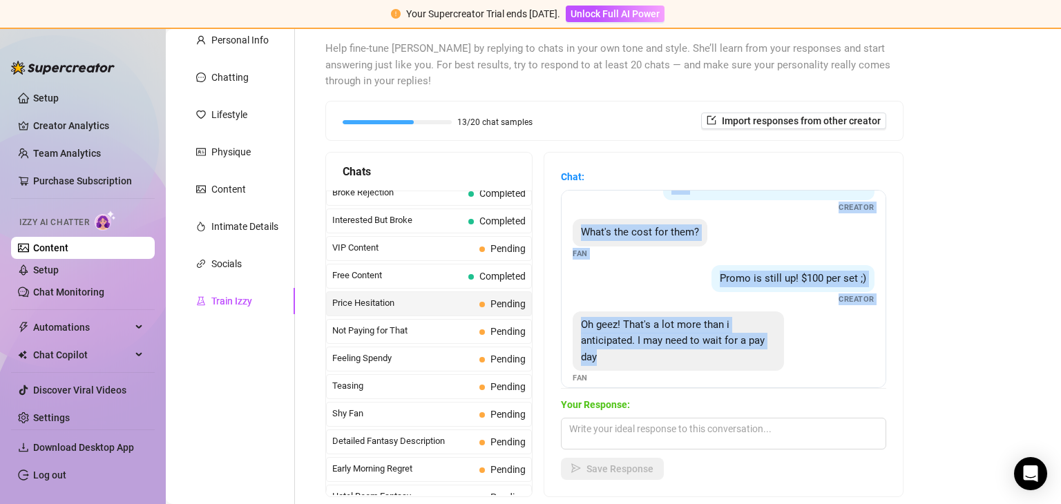
scroll to position [58, 0]
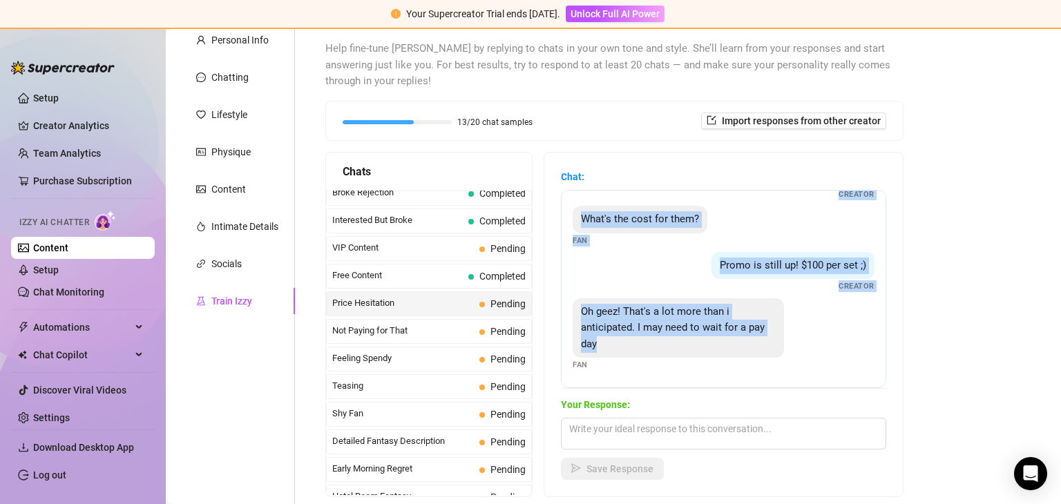
drag, startPoint x: 655, startPoint y: 208, endPoint x: 728, endPoint y: 371, distance: 178.4
click at [728, 371] on div "You missed 4 sets, are you getting them all? Creator What's the cost for them? …" at bounding box center [723, 289] width 325 height 198
copy div "You missed 4 sets, are you getting them all? Creator What's the cost for them? …"
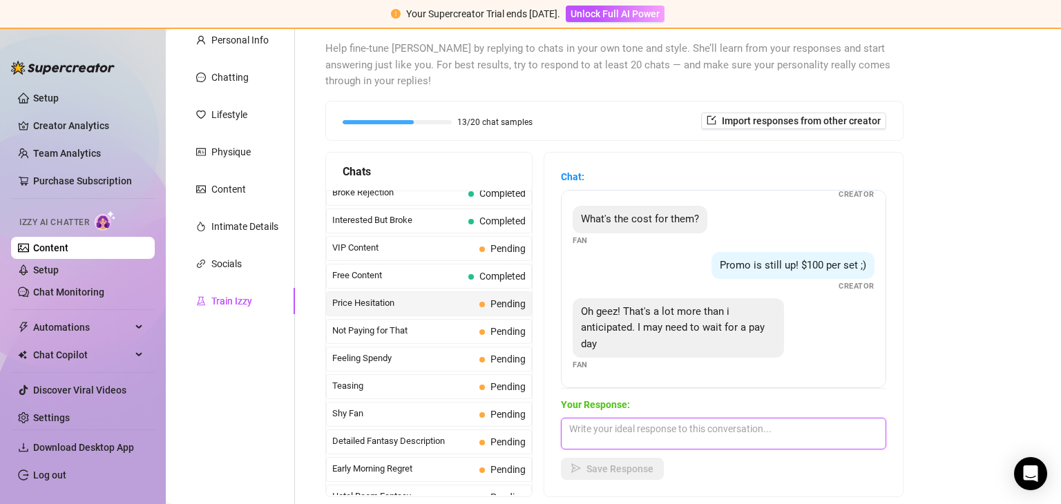
click at [597, 423] on textarea at bounding box center [723, 434] width 325 height 32
paste textarea "Haha, payday can’t come soon enough 😏 I’ll be here waiting… maybe even teasing …"
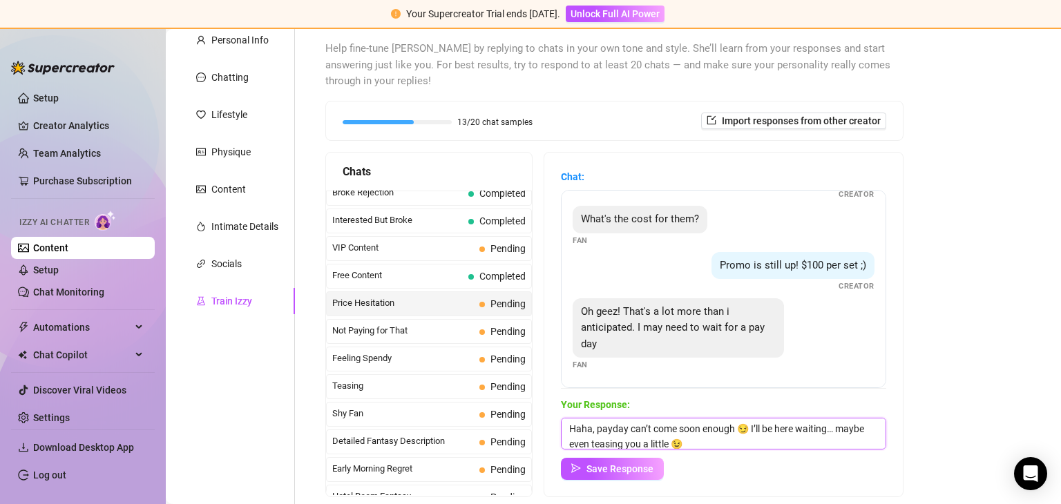
scroll to position [0, 0]
type textarea "Haha, payday can’t come soon enough 😏 I’ll be here waiting… maybe even teasing …"
click at [595, 461] on button "Save Response" at bounding box center [612, 469] width 103 height 22
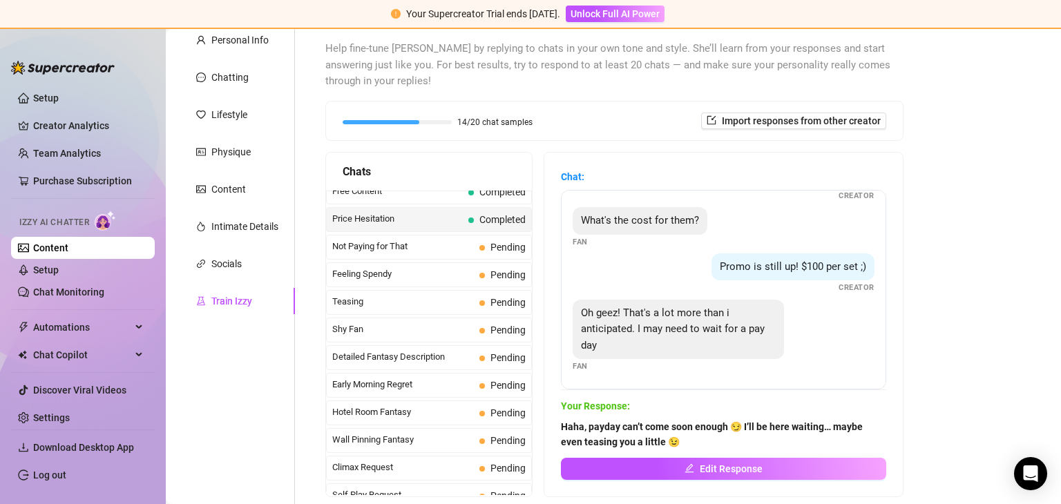
scroll to position [379, 0]
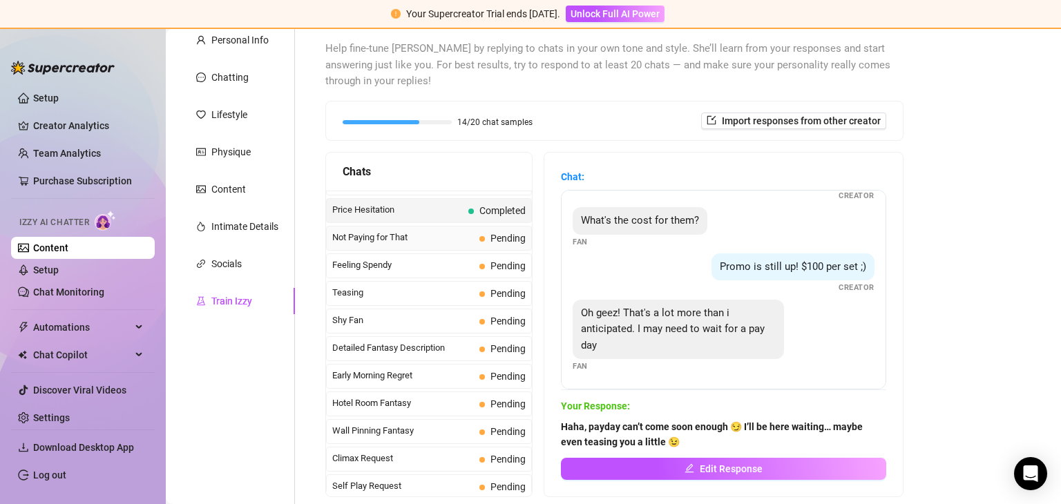
click at [373, 233] on span "Not Paying for That" at bounding box center [403, 238] width 142 height 14
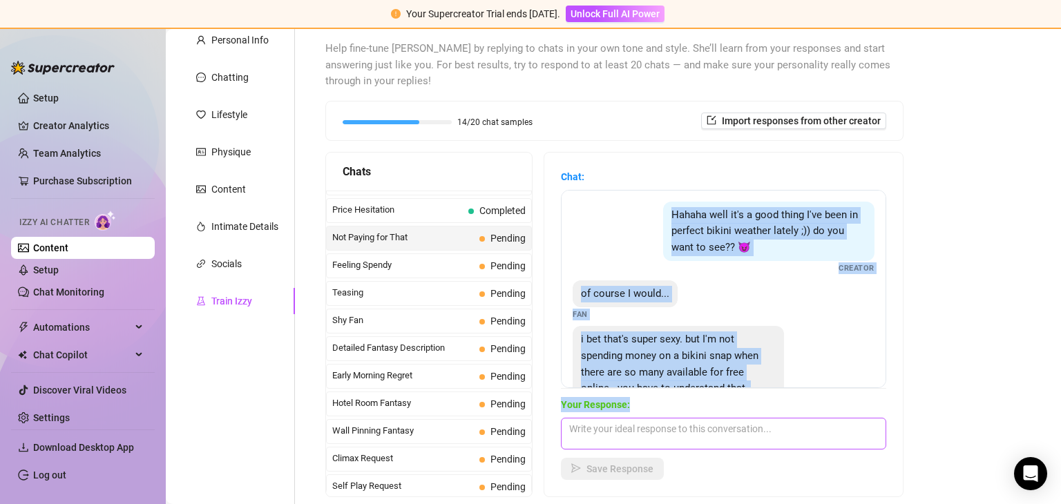
scroll to position [60, 0]
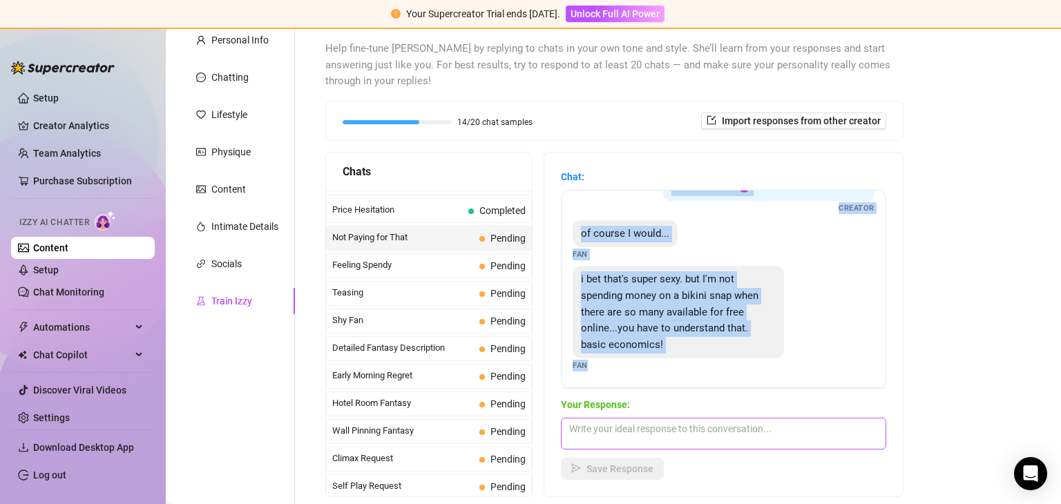
drag, startPoint x: 667, startPoint y: 204, endPoint x: 716, endPoint y: 437, distance: 238.5
click at [716, 437] on div "Chat: Hahaha well it's a good thing I've been in perfect bikini weather lately …" at bounding box center [723, 324] width 325 height 311
copy div "Hahaha well it's a good thing I've been in perfect bikini weather lately ;)) do…"
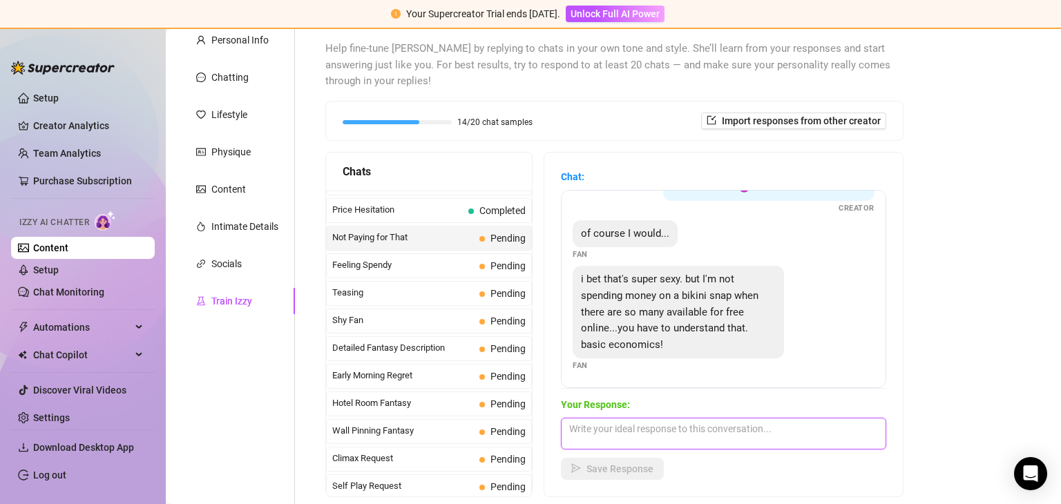
click at [627, 434] on textarea at bounding box center [723, 434] width 325 height 32
paste textarea "Haha 😏 True, but you won’t find me in those pics 😉 My snaps come with extra fun…"
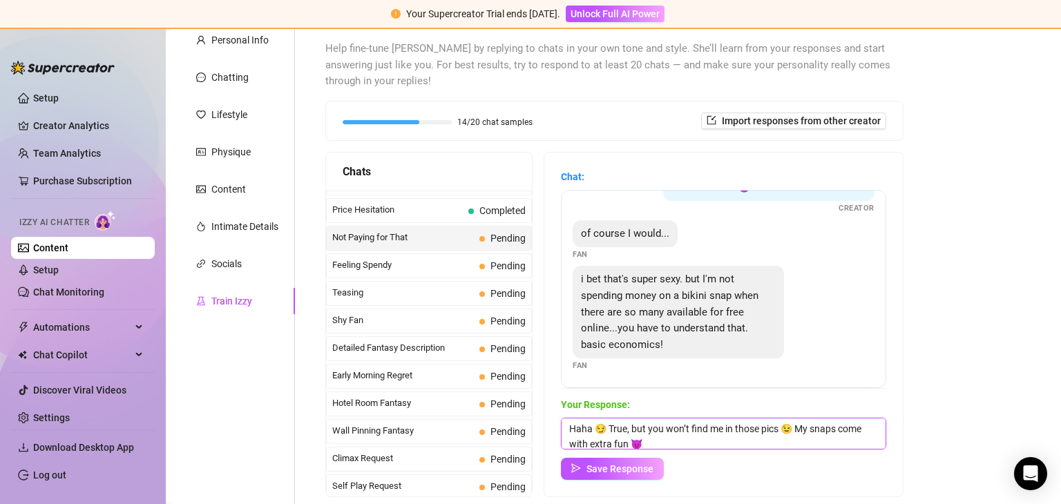
scroll to position [0, 0]
type textarea "Haha 😏 True, but you won’t find me in those pics 😉 My snaps come with extra fun…"
click at [610, 470] on span "Save Response" at bounding box center [619, 468] width 67 height 11
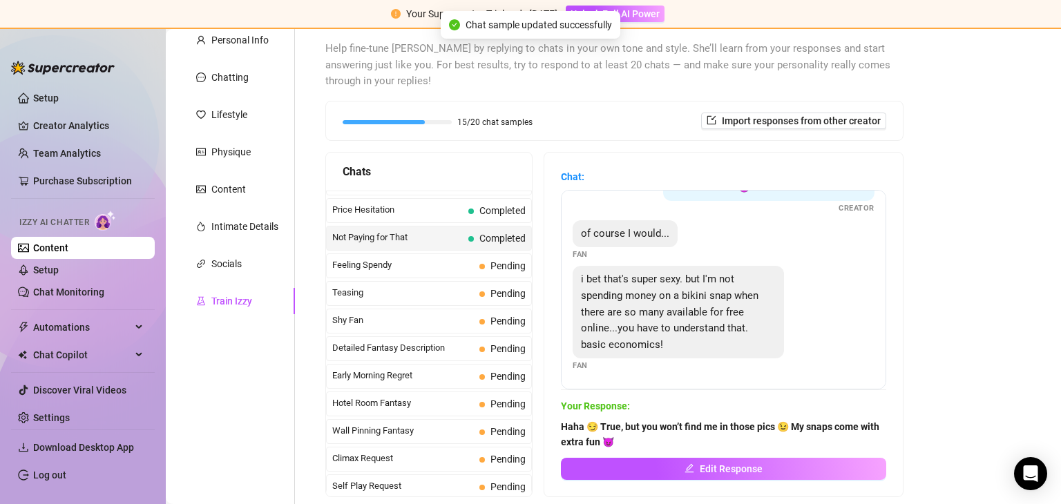
scroll to position [59, 0]
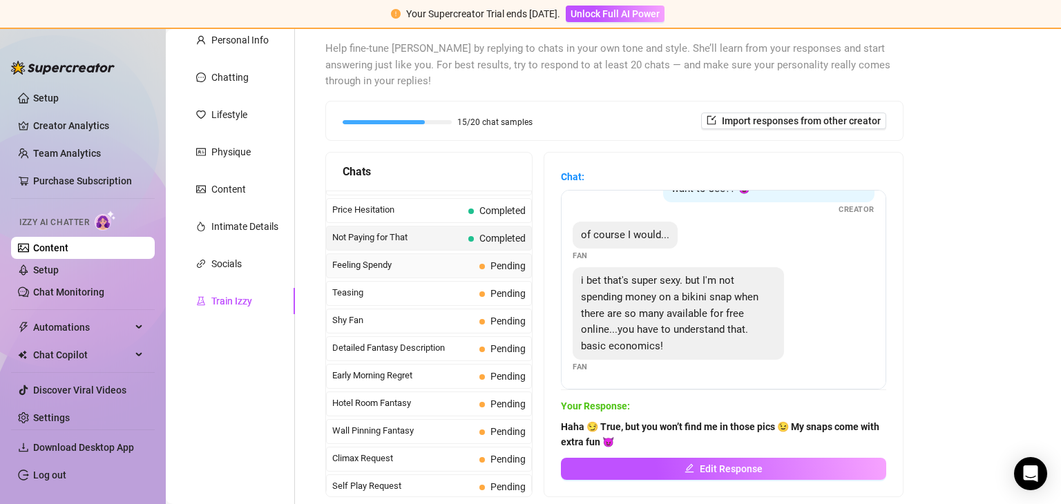
click at [373, 258] on span "Feeling Spendy" at bounding box center [403, 265] width 142 height 14
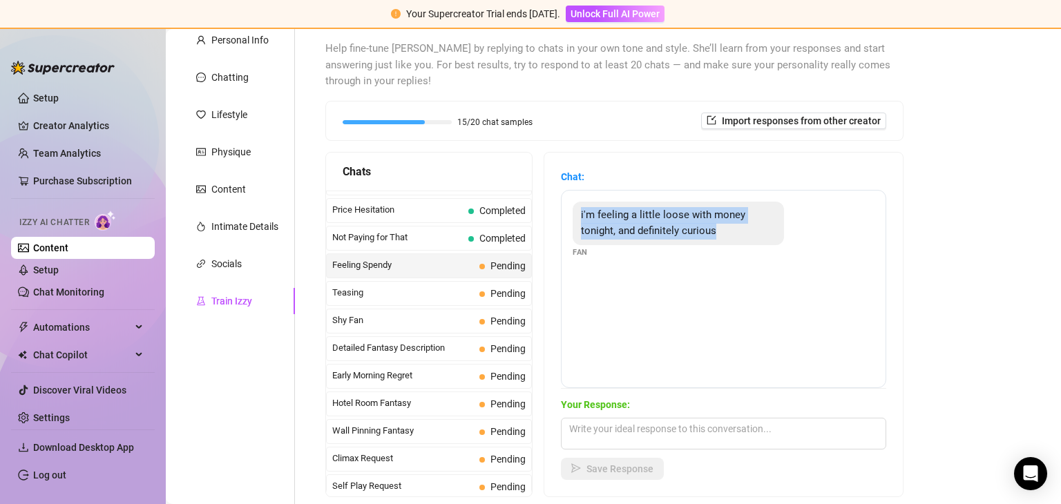
drag, startPoint x: 581, startPoint y: 208, endPoint x: 733, endPoint y: 246, distance: 157.3
click at [733, 246] on div "i'm feeling a little loose with money tonight, and definitely curious Fan" at bounding box center [723, 230] width 302 height 57
click at [613, 430] on textarea at bounding box center [723, 434] width 325 height 32
paste textarea "Ooo, feeling generous tonight? 😈 I like the sound of that… maybe I can tempt yo…"
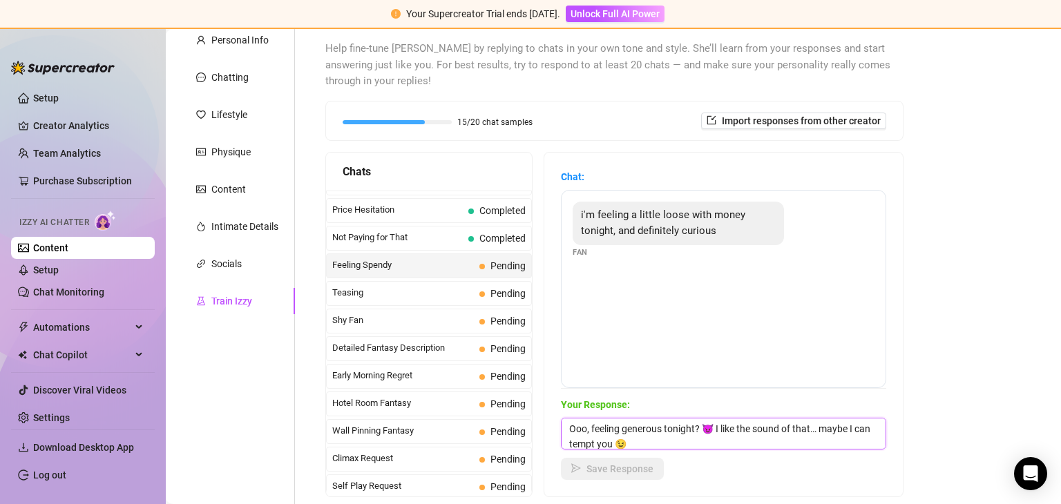
scroll to position [0, 0]
type textarea "Ooo, feeling generous tonight? 😈 I like the sound of that… maybe I can tempt yo…"
click at [594, 465] on span "Save Response" at bounding box center [619, 468] width 67 height 11
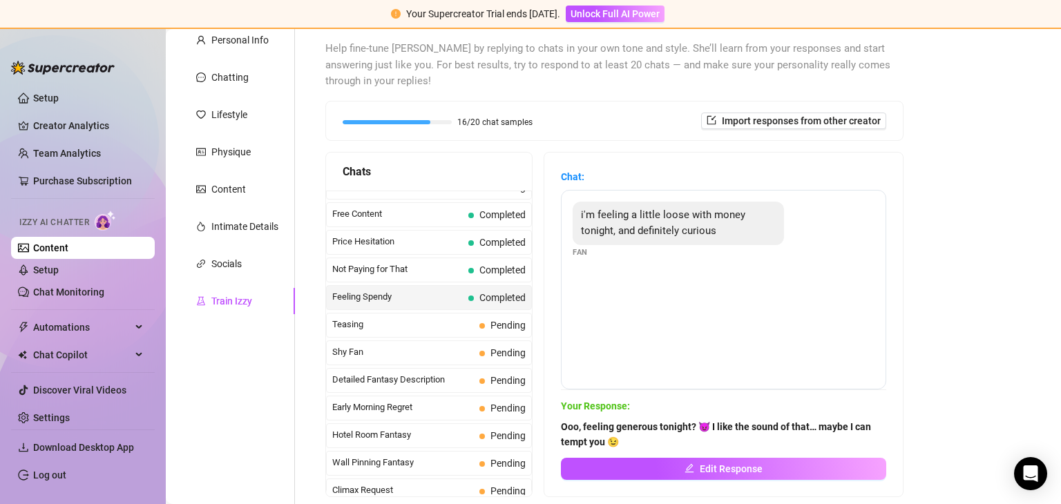
scroll to position [402, 0]
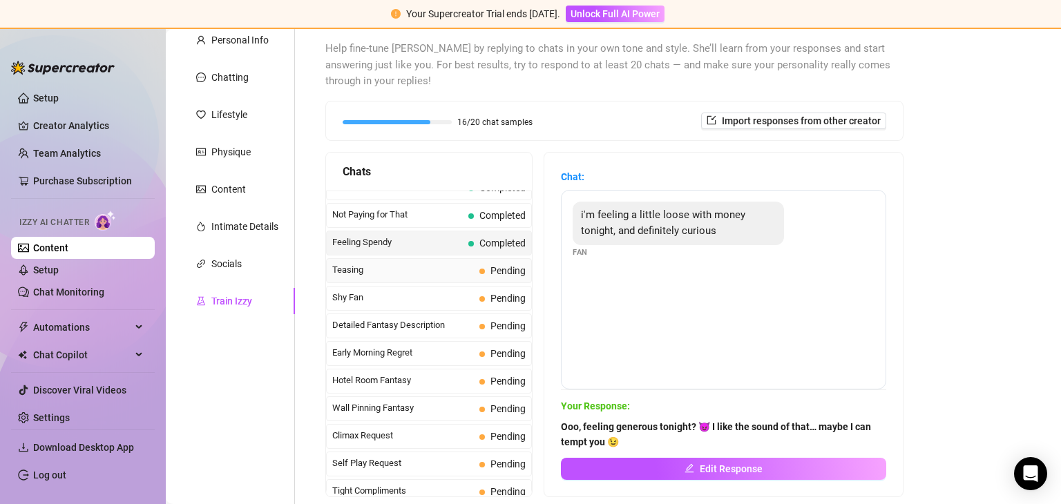
click at [354, 263] on span "Teasing" at bounding box center [403, 270] width 142 height 14
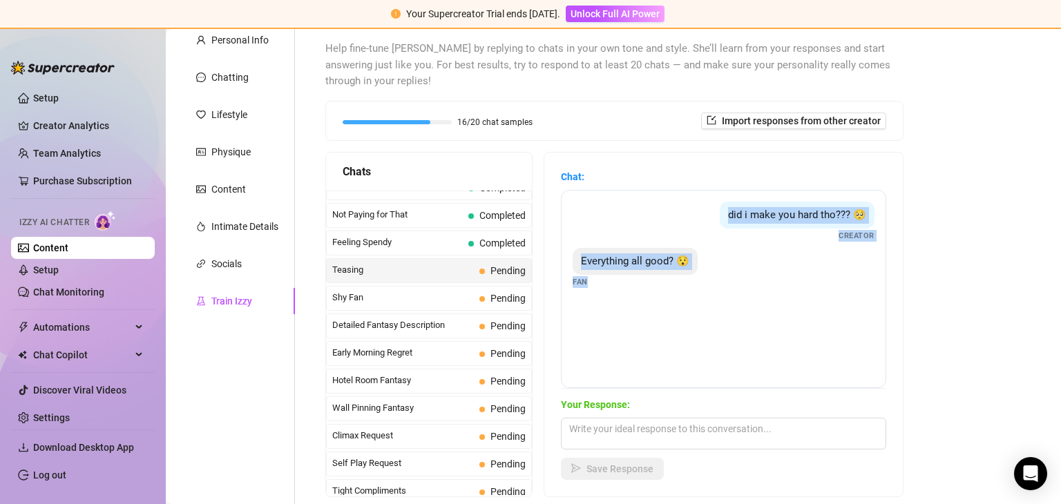
drag, startPoint x: 700, startPoint y: 212, endPoint x: 594, endPoint y: 284, distance: 127.8
click at [594, 284] on div "did i make you hard tho??? 🥺 Creator Everything all good? 😯 Fan" at bounding box center [723, 289] width 325 height 198
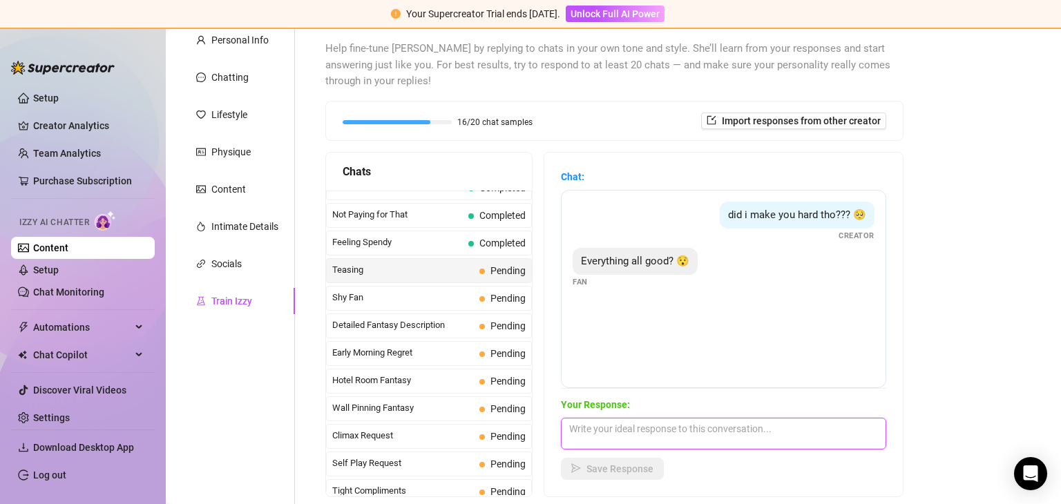
click at [628, 438] on textarea at bounding box center [723, 434] width 325 height 32
paste textarea "Haha 😏 I see you’re trying to play it cool… you can be honest with me 😉"
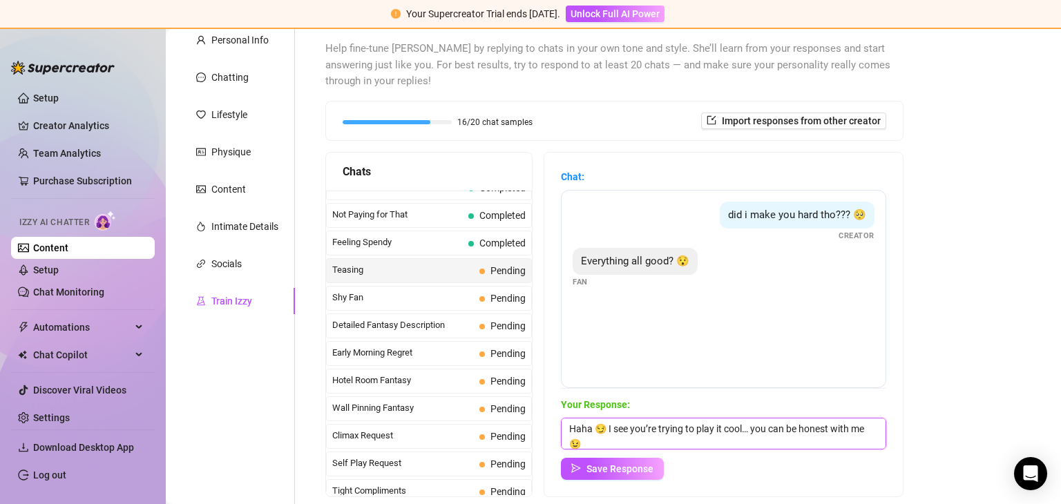
scroll to position [0, 0]
type textarea "Haha 😏 I see you’re trying to play it cool… you can be honest with me 😉"
click at [621, 470] on span "Save Response" at bounding box center [619, 468] width 67 height 11
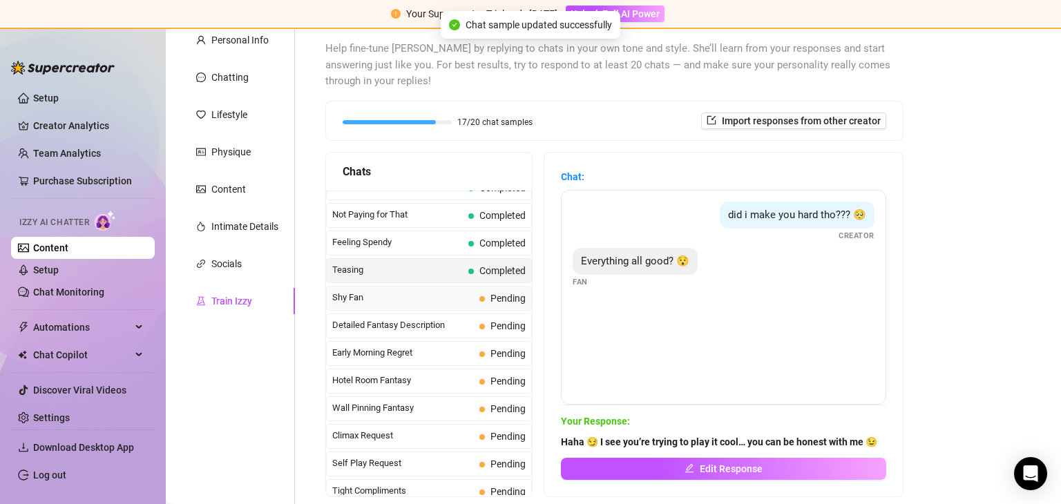
click at [379, 291] on span "Shy Fan" at bounding box center [403, 298] width 142 height 14
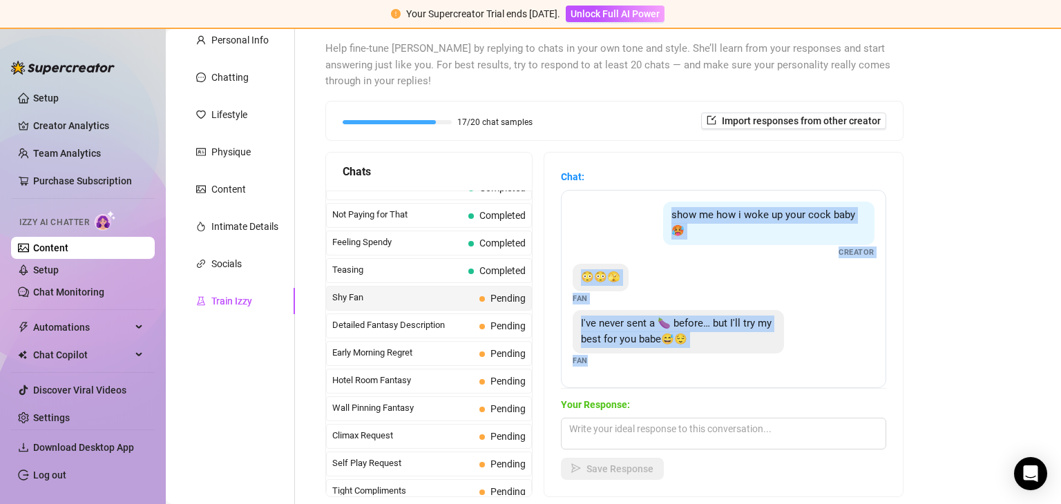
drag, startPoint x: 648, startPoint y: 205, endPoint x: 590, endPoint y: 365, distance: 169.7
click at [590, 365] on div "show me how i woke up your cock baby 🥵 Creator 😳😳🫣 Fan I've never sent a 🍆 befo…" at bounding box center [723, 289] width 325 height 198
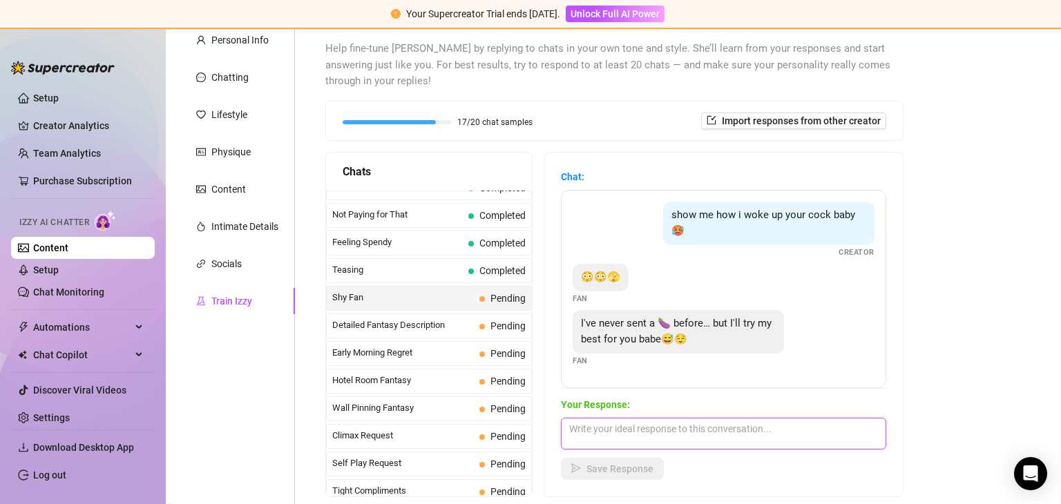
click at [623, 430] on textarea at bounding box center [723, 434] width 325 height 32
paste textarea "Aww you’re shy 😈 I like that… show me just a little tease then 😉"
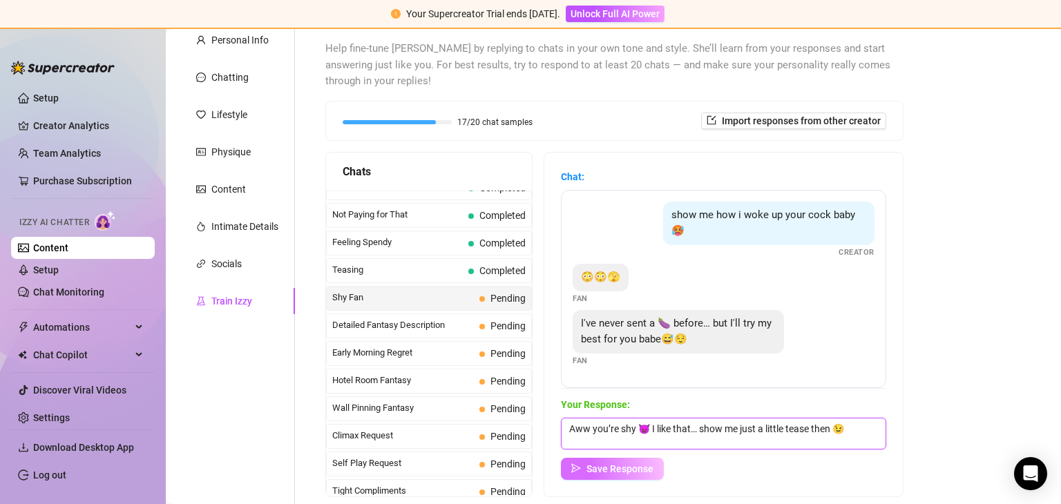
type textarea "Aww you’re shy 😈 I like that… show me just a little tease then 😉"
click at [602, 463] on span "Save Response" at bounding box center [619, 468] width 67 height 11
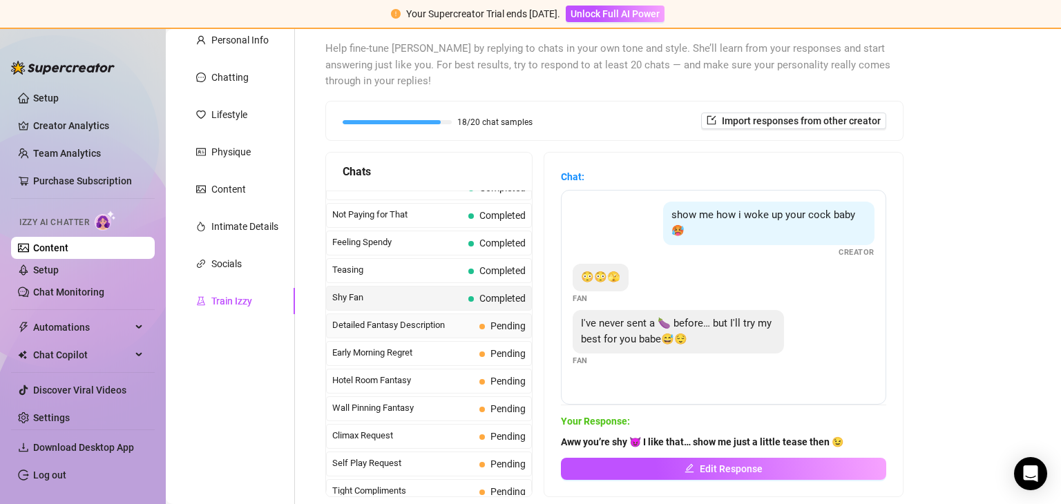
click at [409, 318] on span "Detailed Fantasy Description" at bounding box center [403, 325] width 142 height 14
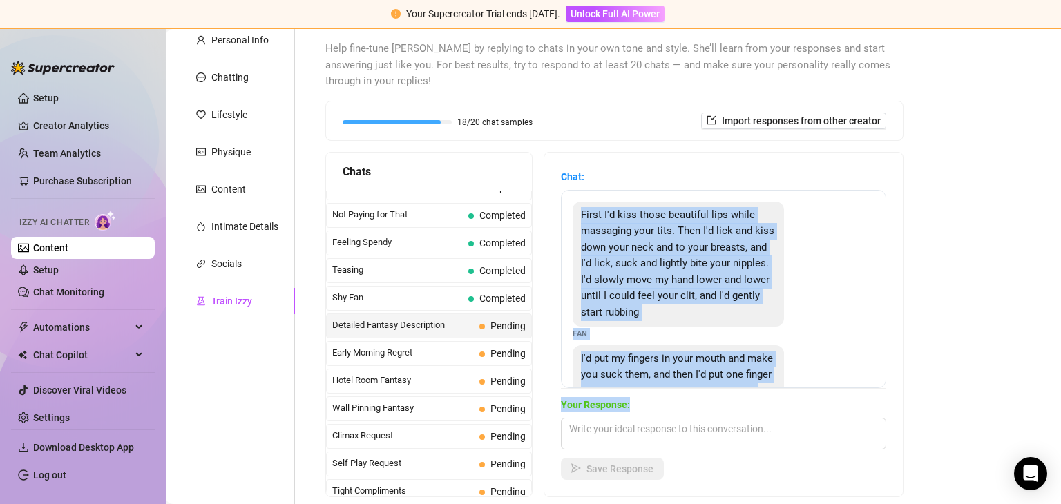
scroll to position [79, 0]
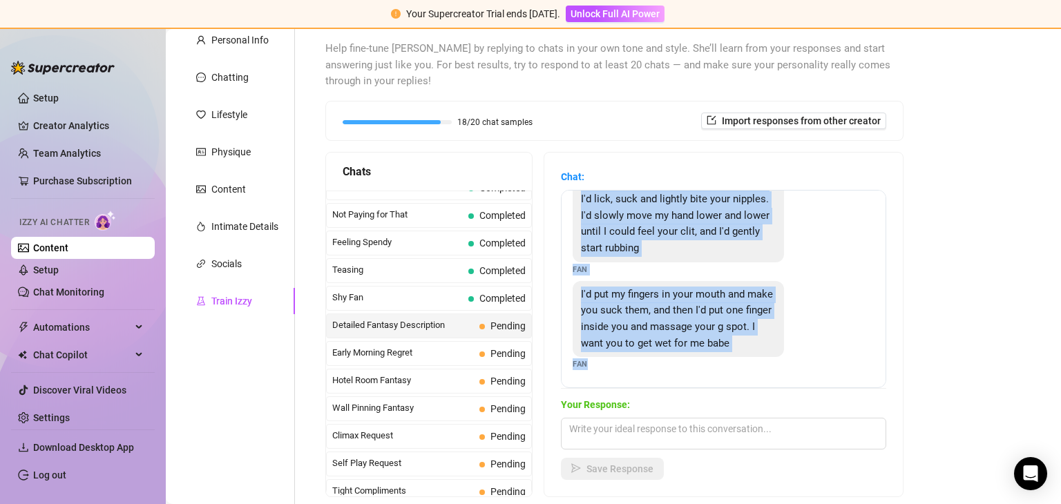
drag, startPoint x: 581, startPoint y: 211, endPoint x: 593, endPoint y: 369, distance: 158.6
click at [593, 369] on div "First I'd kiss those beautiful lips while massaging your tits. Then I'd lick an…" at bounding box center [723, 289] width 325 height 198
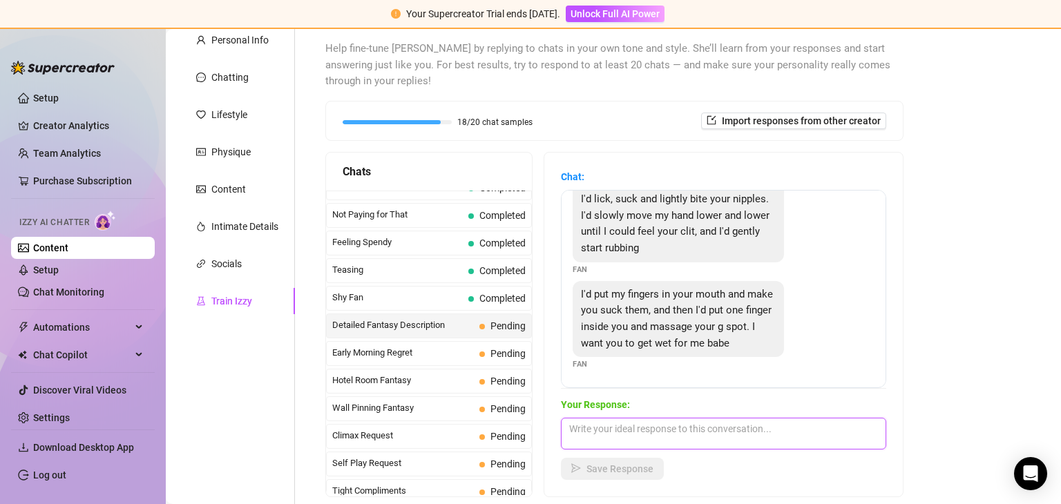
click at [595, 418] on textarea at bounding box center [723, 434] width 325 height 32
paste textarea "Ooo, you’re really working me up 😈 Keep talking… I like it 😏"
type textarea "Ooo, you’re really working me up 😈 Keep talking… I like it 😏"
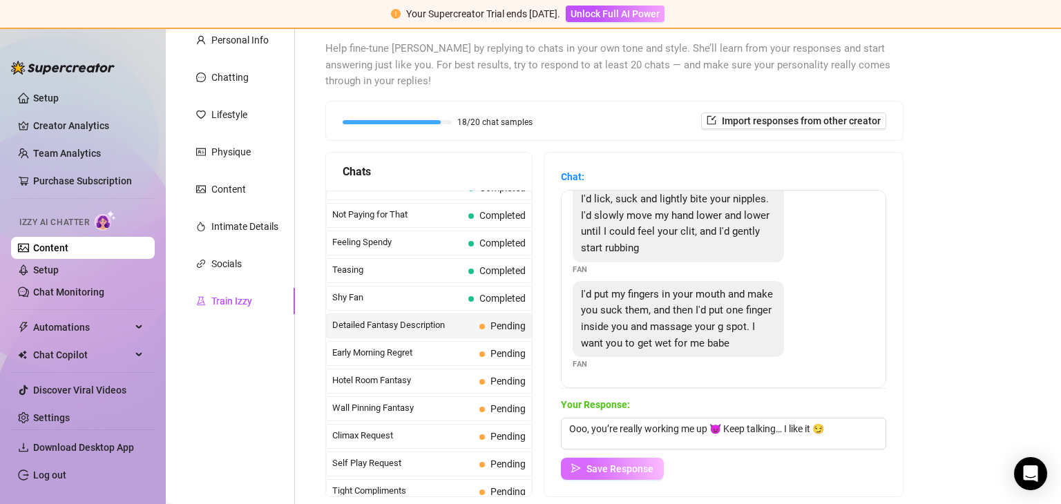
click at [610, 466] on span "Save Response" at bounding box center [619, 468] width 67 height 11
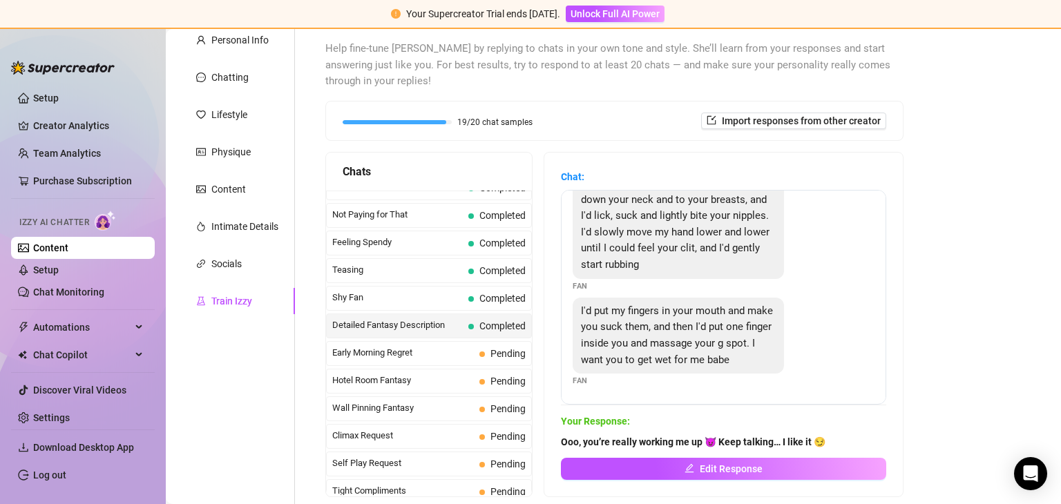
scroll to position [63, 0]
click at [401, 347] on span "Early Morning Regret" at bounding box center [403, 353] width 142 height 14
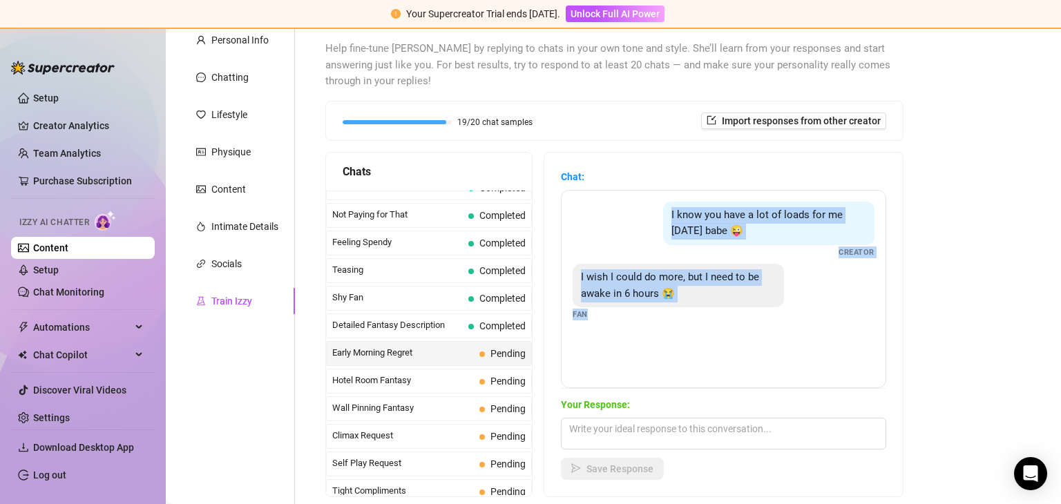
drag, startPoint x: 653, startPoint y: 207, endPoint x: 588, endPoint y: 316, distance: 127.0
click at [588, 316] on div "I know you have a lot of loads for me [DATE] babe 😜 Creator I wish I could do m…" at bounding box center [723, 289] width 325 height 198
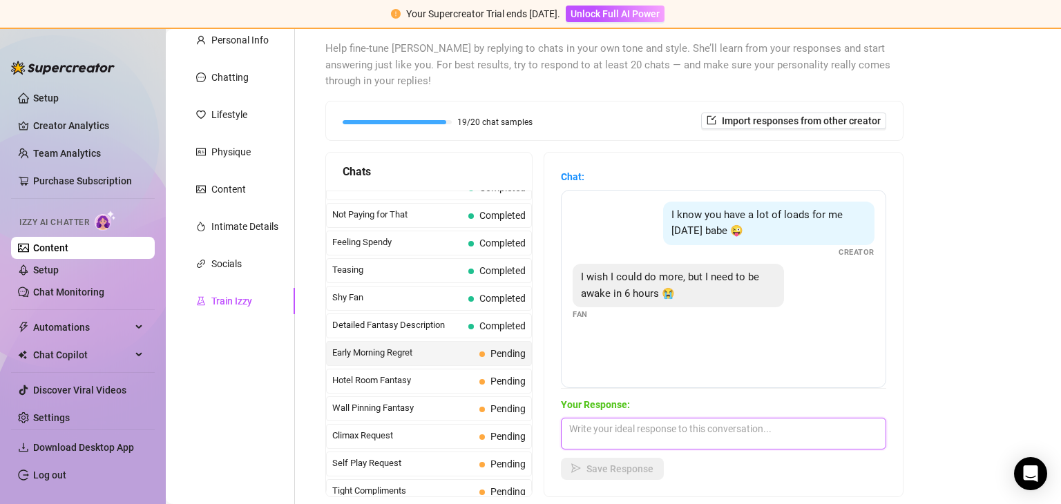
click at [586, 426] on textarea at bounding box center [723, 434] width 325 height 32
paste textarea "Aww babe 😏 Too tired to handle me? That’s okay… I’ll make it worth the wait 😘"
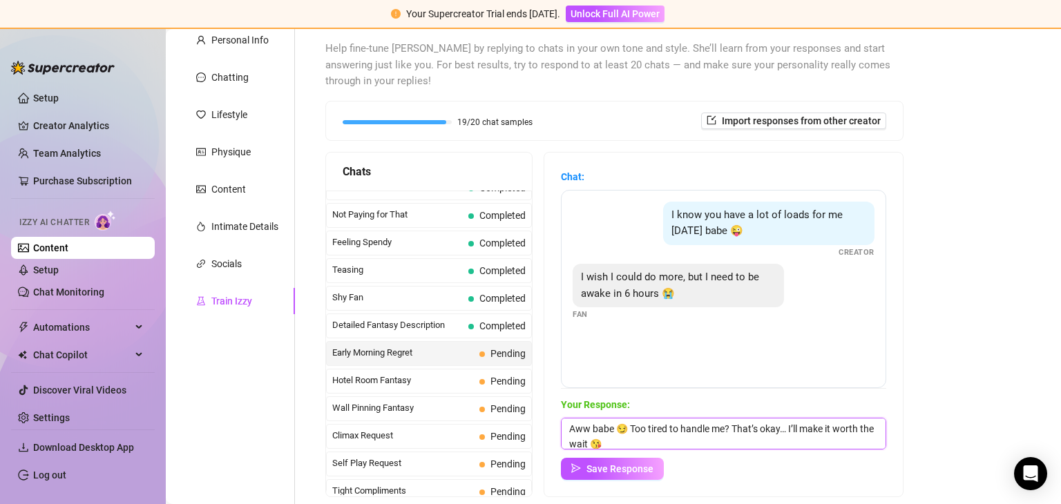
scroll to position [0, 0]
type textarea "Aww babe 😏 Too tired to handle me? That’s okay… I’ll make it worth the wait 😘"
click at [590, 468] on span "Save Response" at bounding box center [619, 468] width 67 height 11
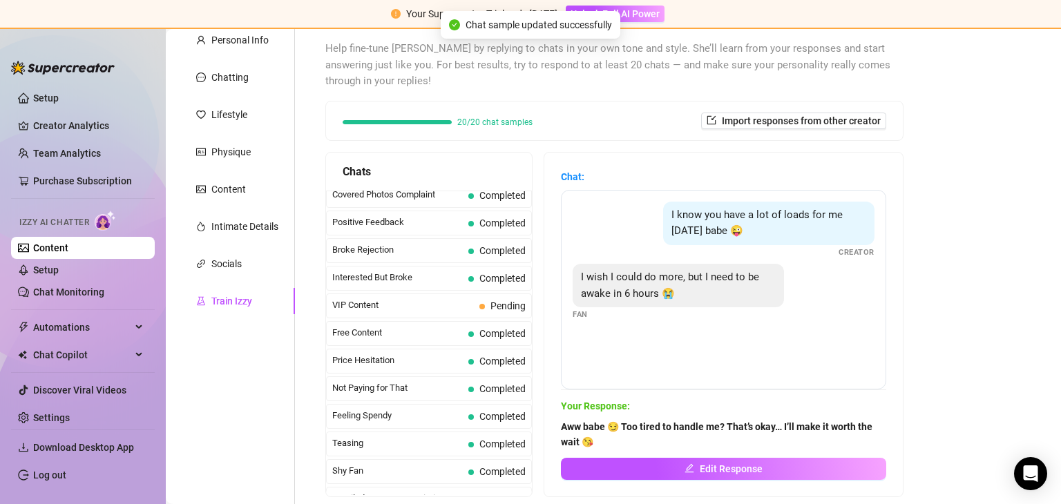
scroll to position [216, 0]
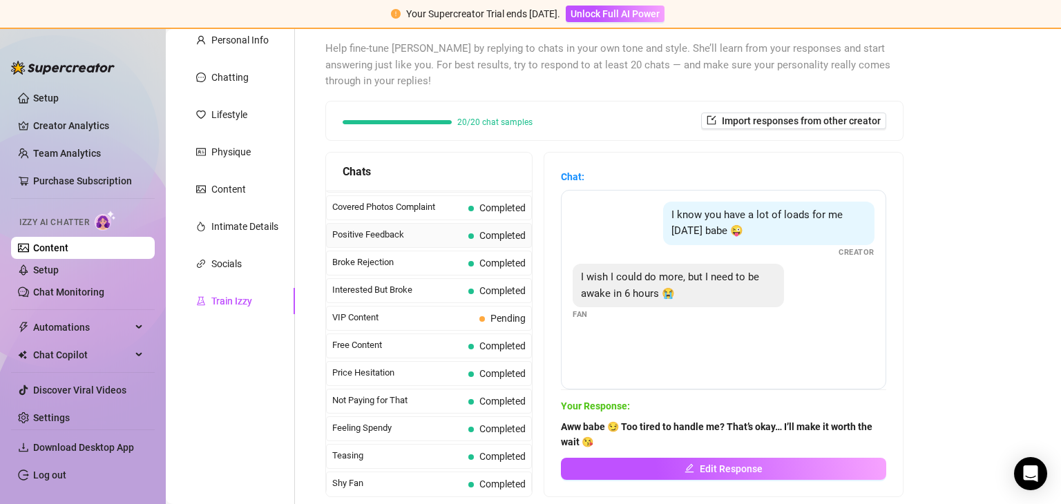
click at [385, 228] on span "Positive Feedback" at bounding box center [397, 235] width 131 height 14
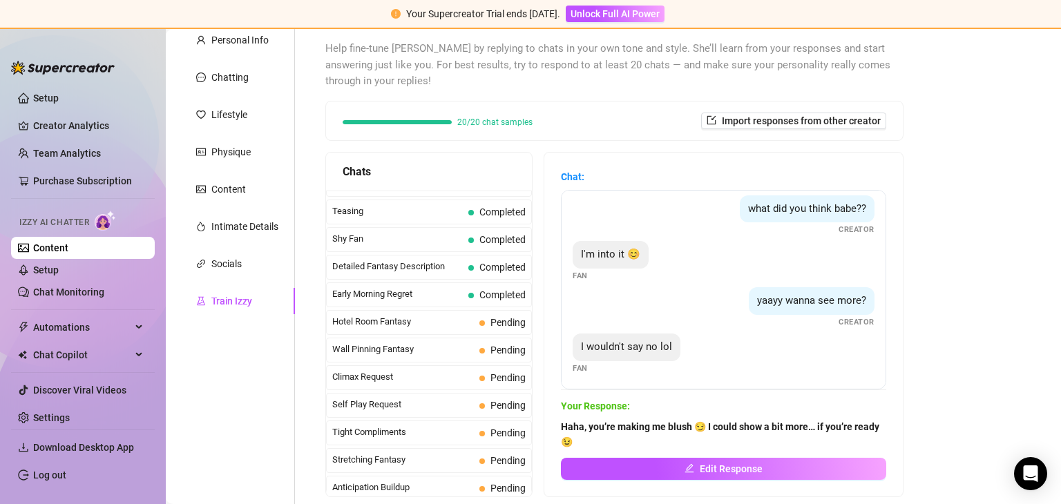
scroll to position [0, 0]
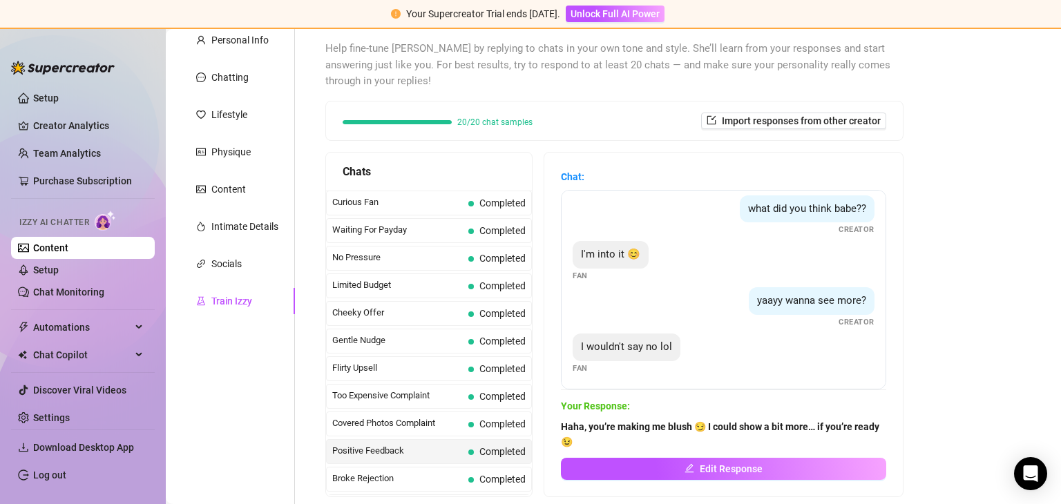
click at [608, 108] on div "20/20 chat samples Import responses from other creator" at bounding box center [614, 121] width 577 height 39
